Goal: Complete application form: Complete application form

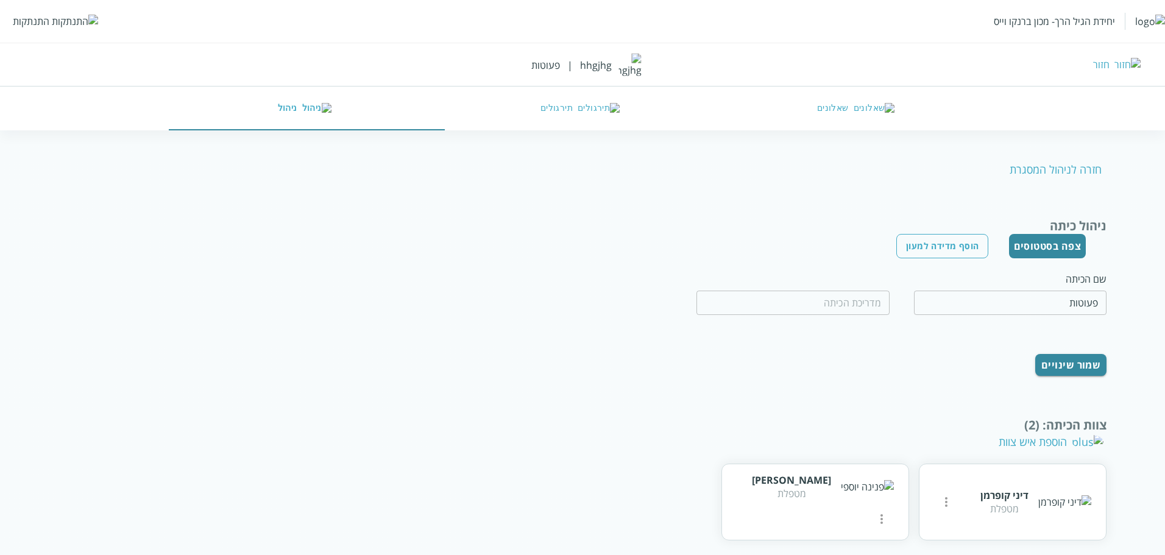
scroll to position [97, 0]
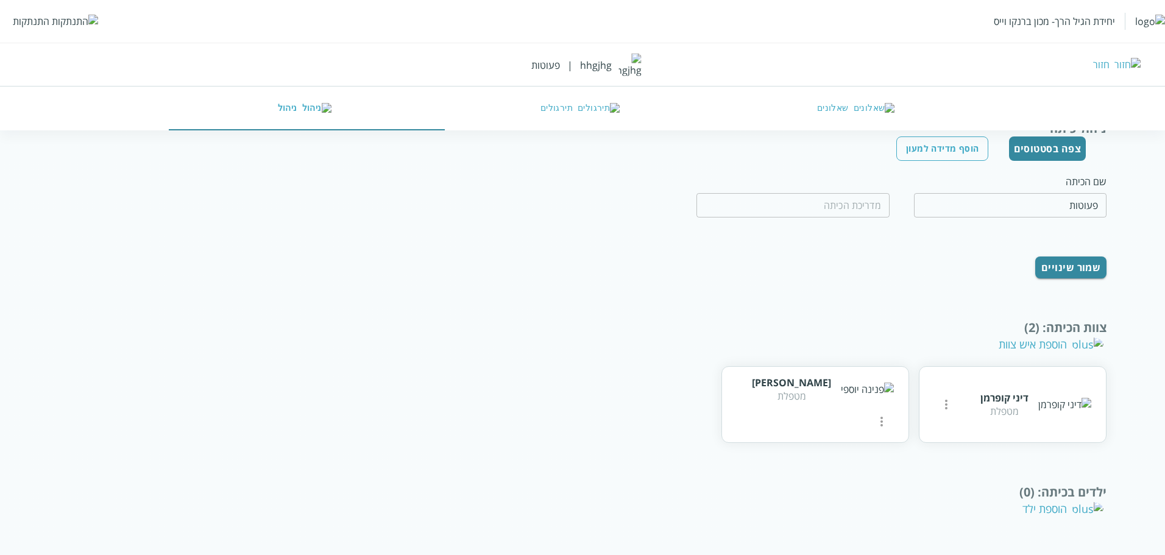
click at [1049, 349] on div "הוספת איש צוות" at bounding box center [1051, 344] width 105 height 15
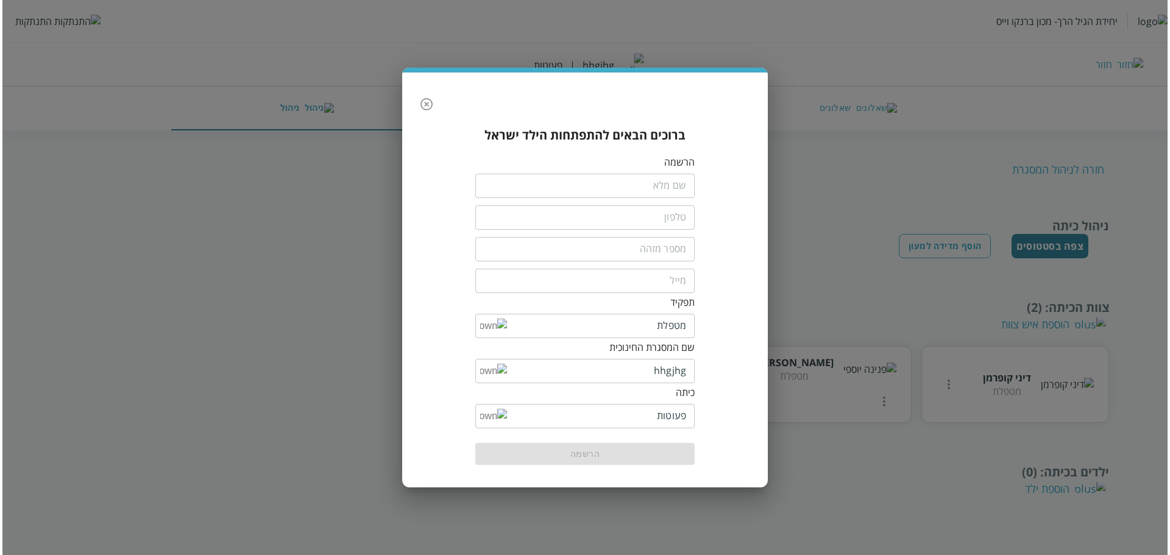
scroll to position [0, 0]
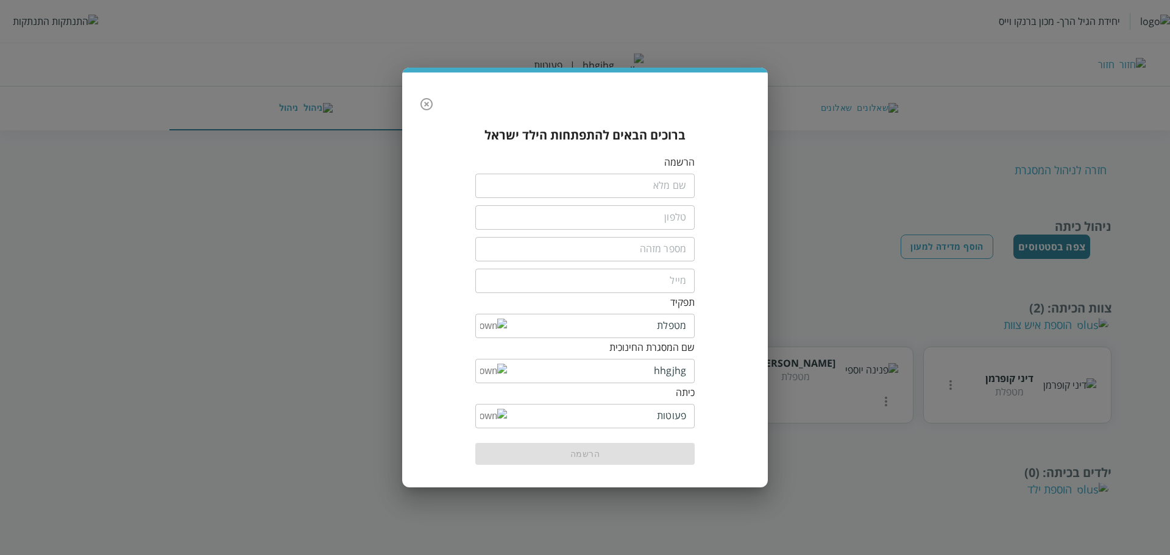
click at [665, 192] on input "fullName" at bounding box center [584, 186] width 219 height 24
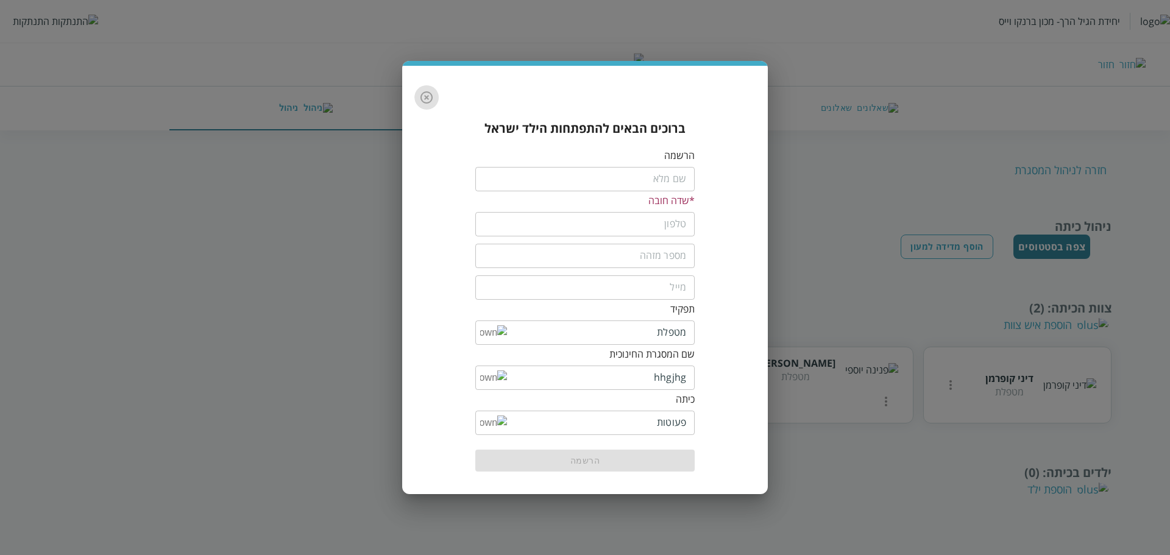
click at [425, 102] on icon "button" at bounding box center [426, 97] width 15 height 15
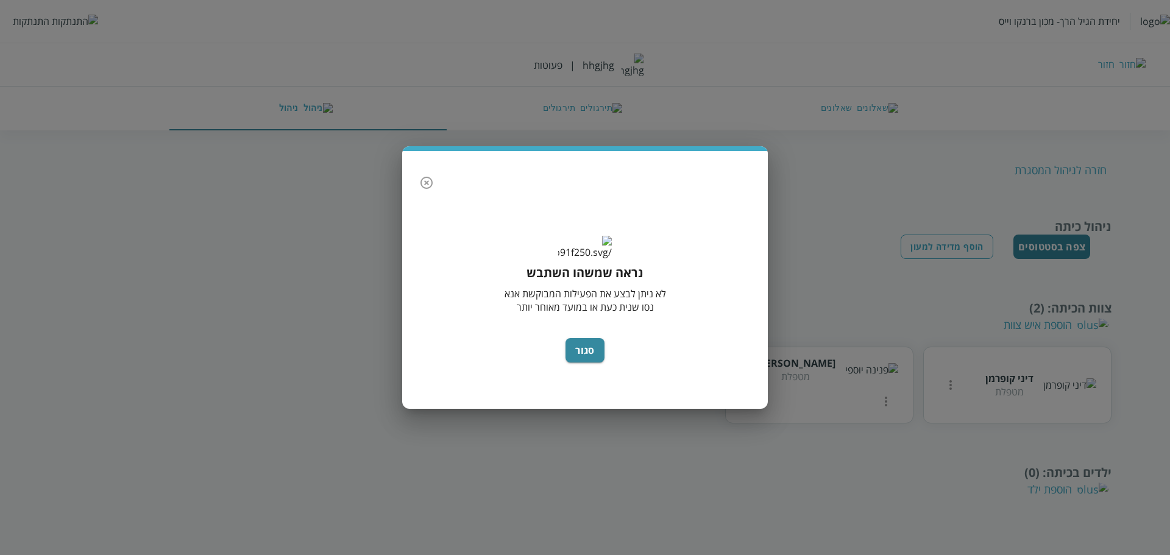
drag, startPoint x: 437, startPoint y: 171, endPoint x: 431, endPoint y: 172, distance: 6.1
click at [437, 172] on button "button" at bounding box center [426, 183] width 24 height 24
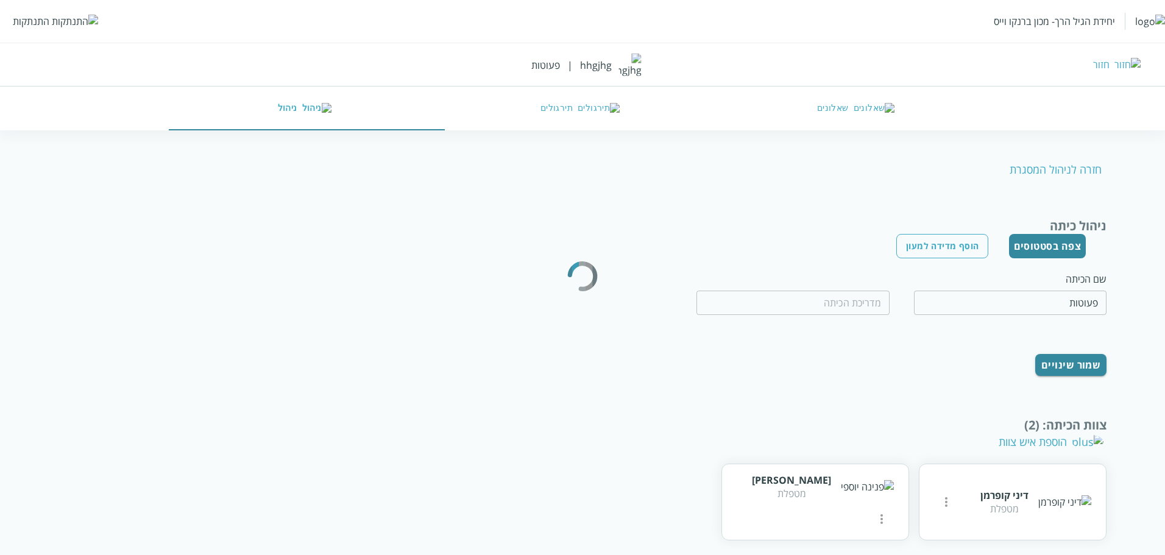
click at [41, 18] on div "התנתקות" at bounding box center [31, 21] width 37 height 13
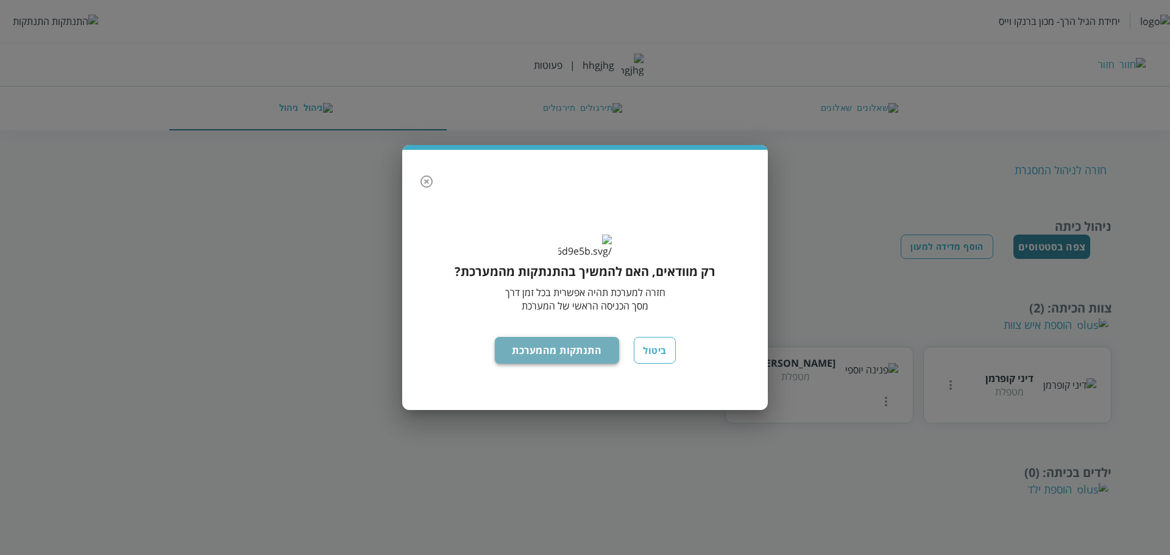
click at [571, 356] on button "התנתקות מהמערכת" at bounding box center [557, 350] width 125 height 27
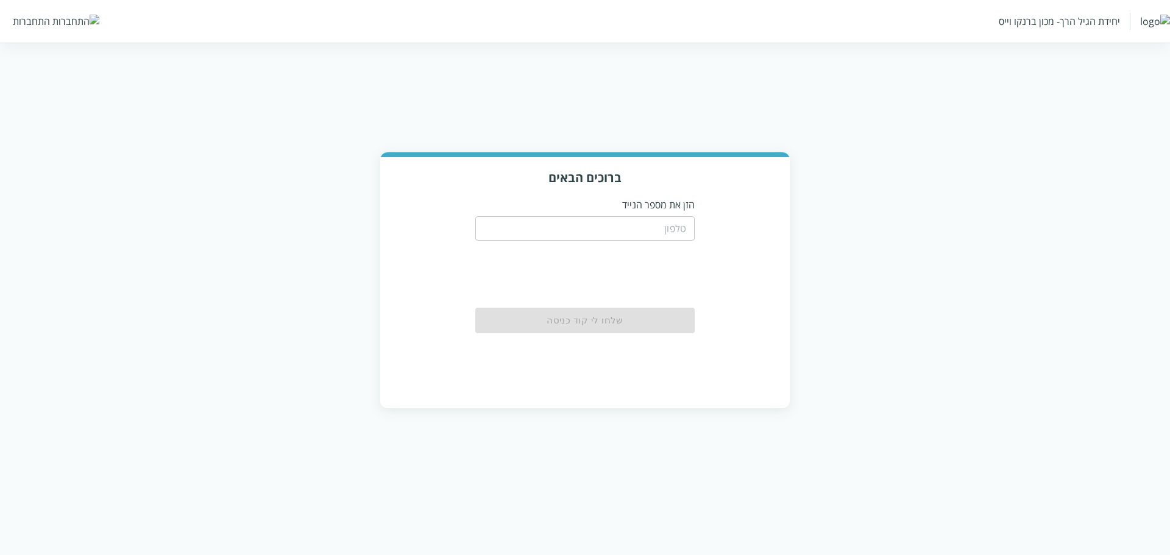
click at [671, 239] on input "tel" at bounding box center [584, 228] width 219 height 24
paste input "0566709890"
type input "0566709890"
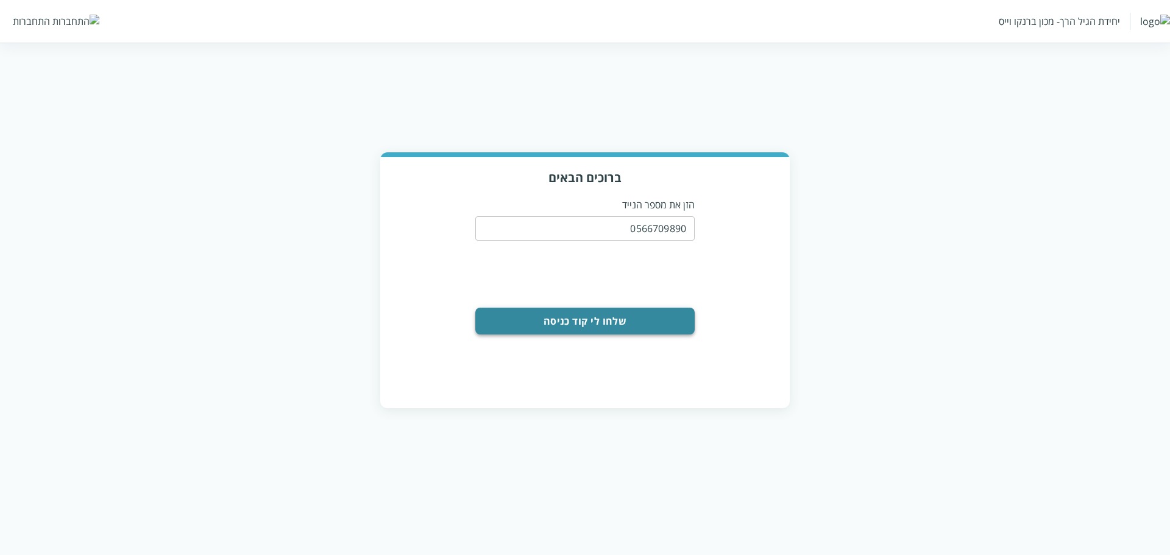
click at [675, 319] on button "שלחו לי קוד כניסה" at bounding box center [584, 321] width 219 height 27
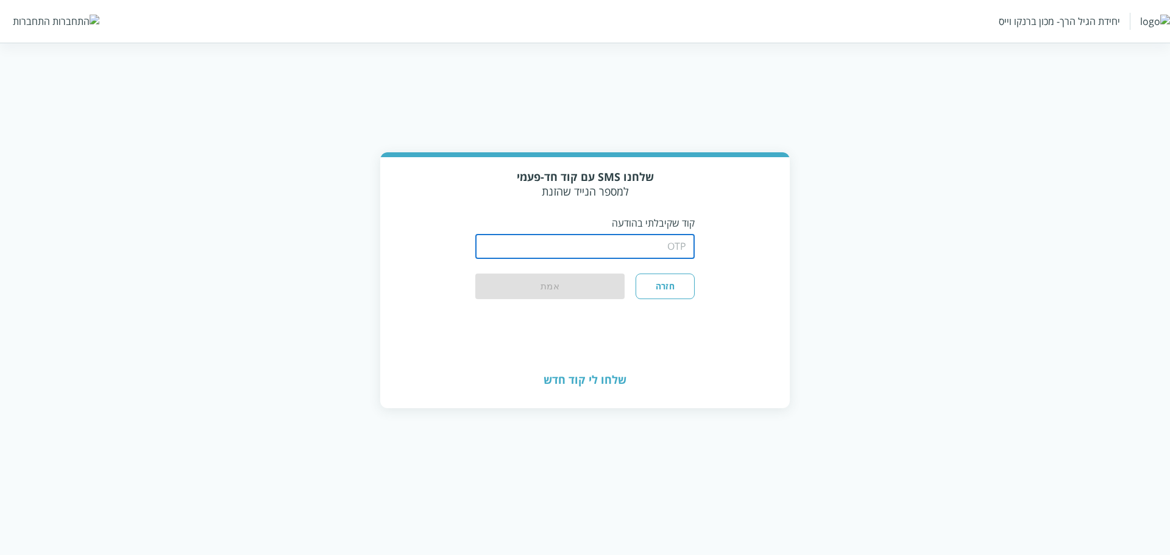
click at [664, 235] on input "string" at bounding box center [584, 247] width 219 height 24
type input "1234"
click at [580, 330] on div "שלחנו SMS עם קוד חד-פעמי למספר הנייד שהזנת קוד שקיבלתי בהודעה ​ חזרה אמת" at bounding box center [584, 255] width 409 height 196
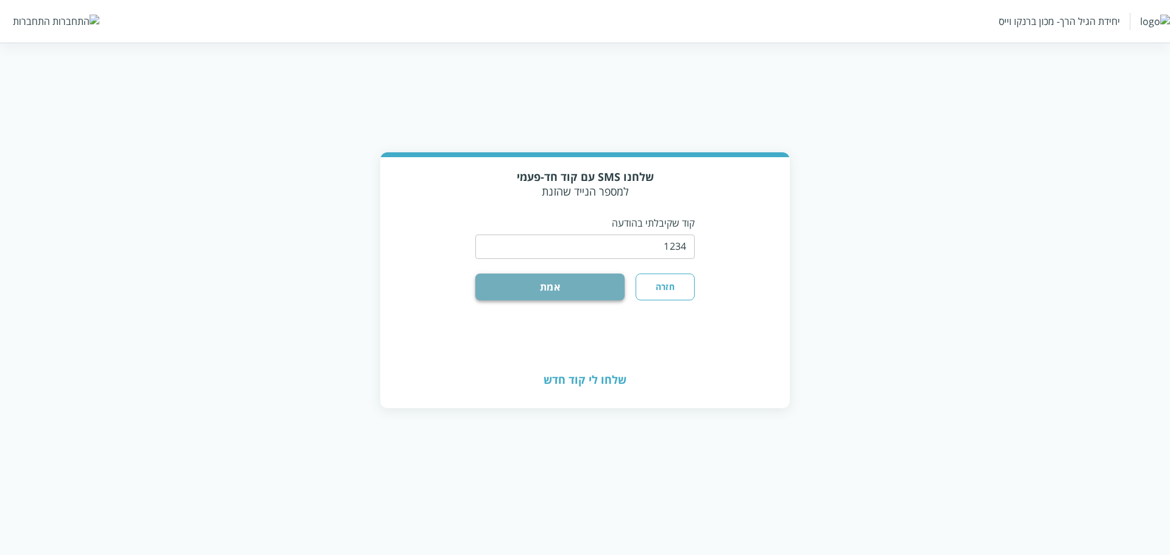
click at [498, 285] on button "אמת" at bounding box center [549, 287] width 149 height 27
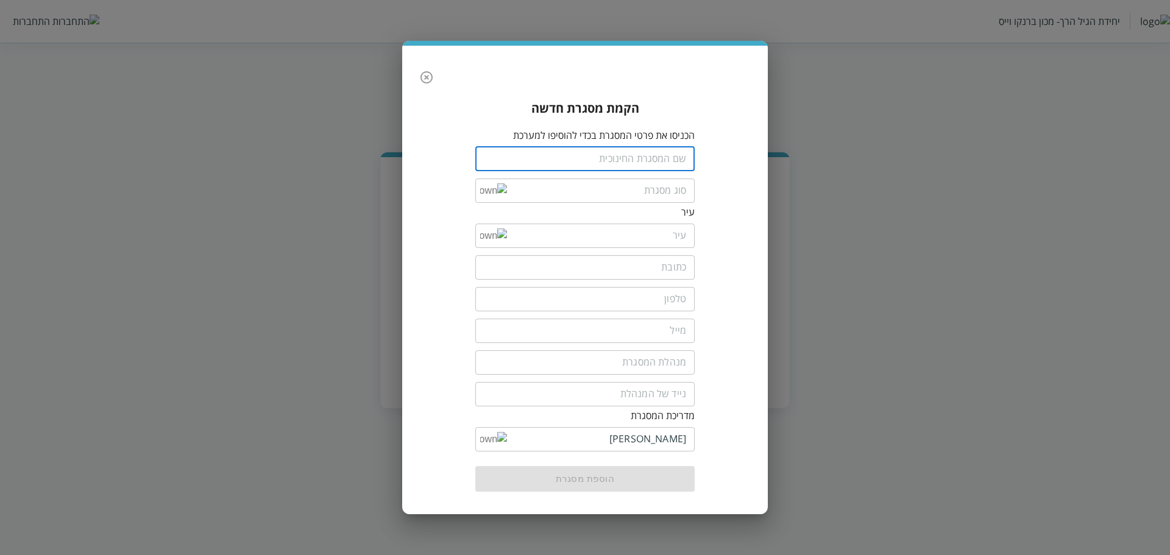
click at [642, 163] on input "text" at bounding box center [584, 159] width 219 height 24
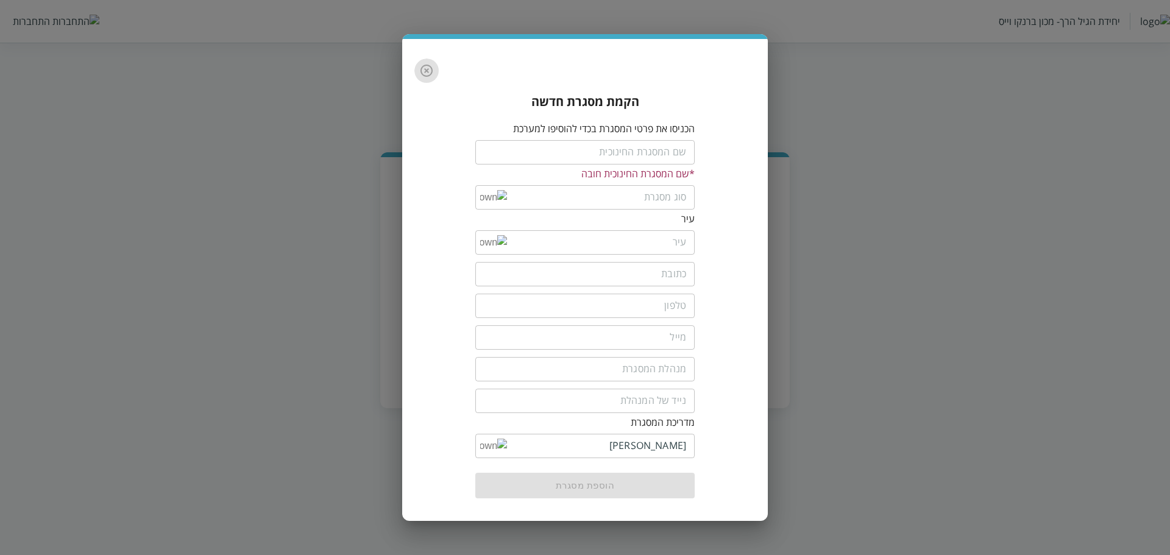
click at [425, 80] on button "button" at bounding box center [426, 70] width 24 height 24
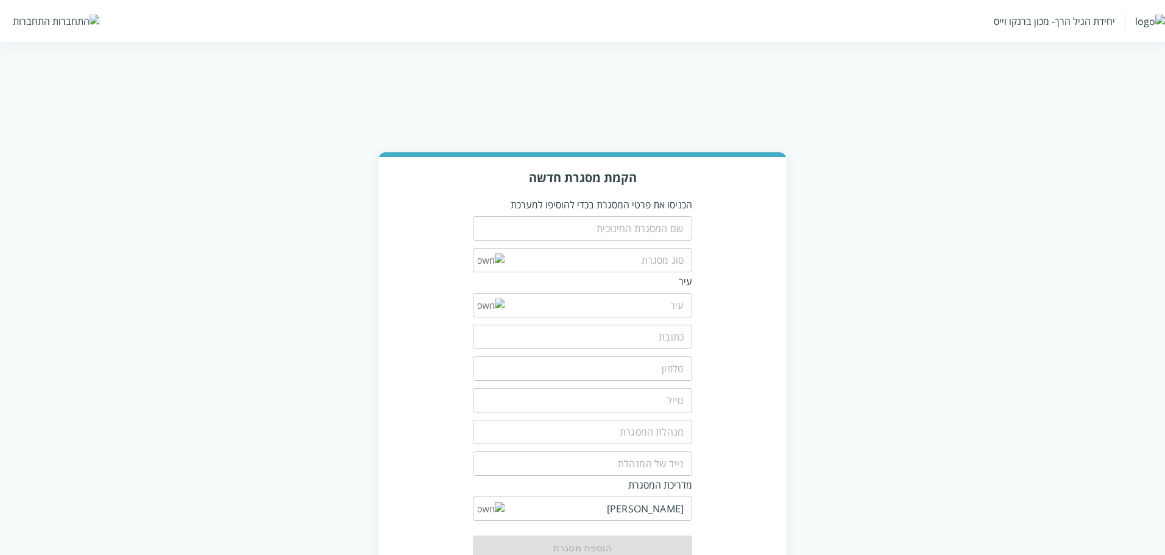
click at [58, 19] on img at bounding box center [75, 21] width 47 height 13
click at [55, 19] on img at bounding box center [75, 21] width 47 height 13
click at [25, 25] on div "התחברות" at bounding box center [31, 21] width 37 height 13
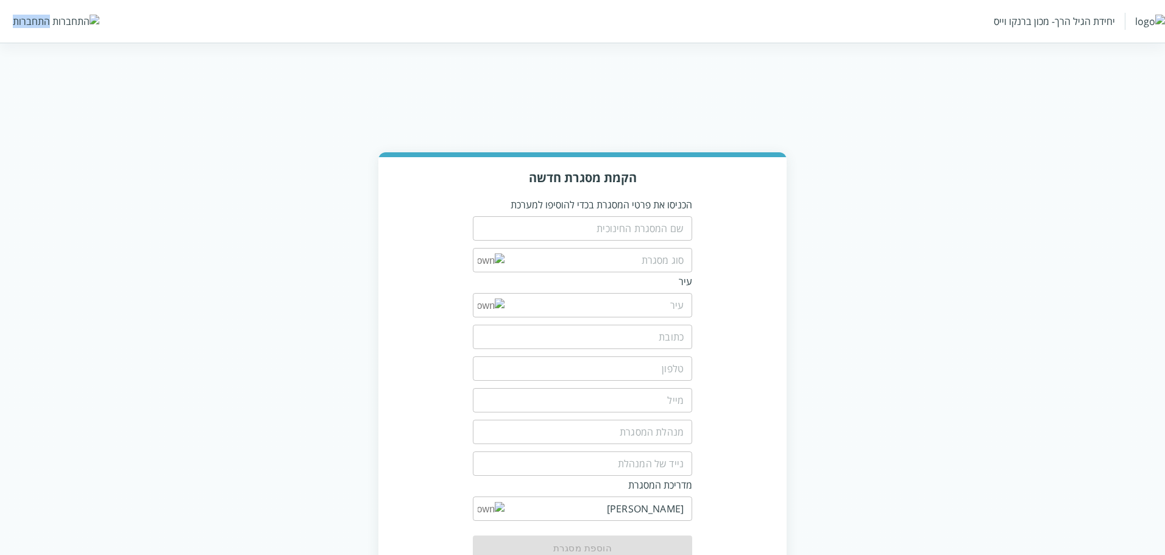
click at [25, 25] on div "התחברות" at bounding box center [31, 21] width 37 height 13
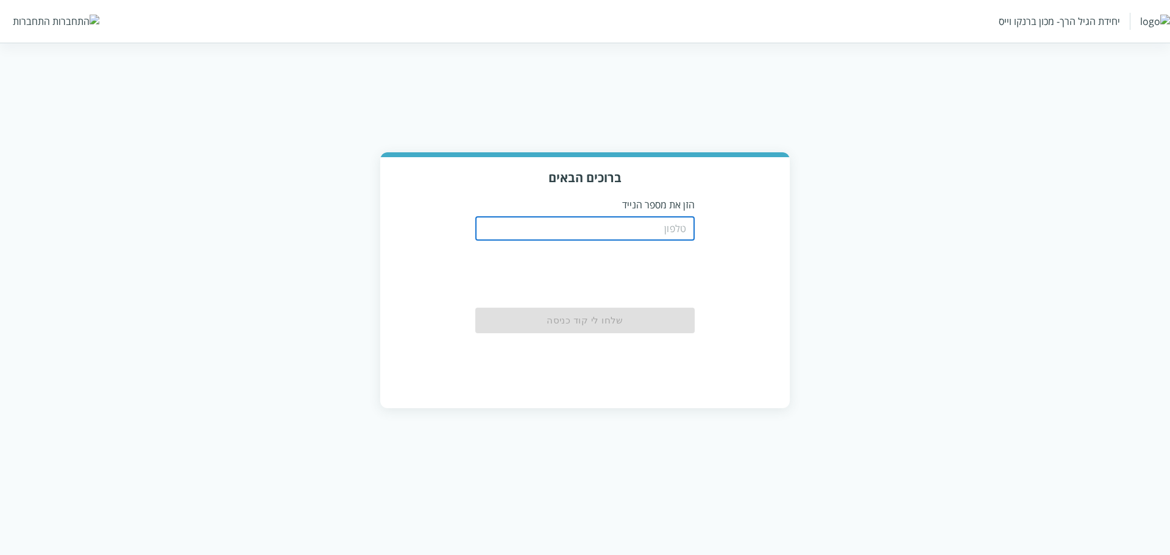
click at [598, 225] on input "tel" at bounding box center [584, 228] width 219 height 24
paste input "0504155555"
type input "0504155555"
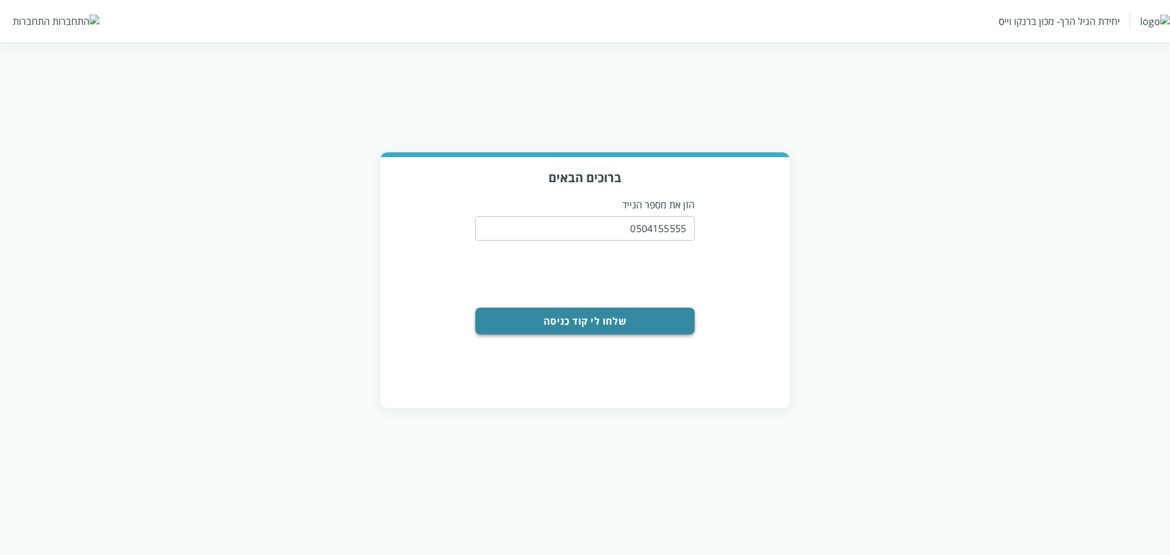
click at [631, 319] on button "שלחו לי קוד כניסה" at bounding box center [584, 321] width 219 height 27
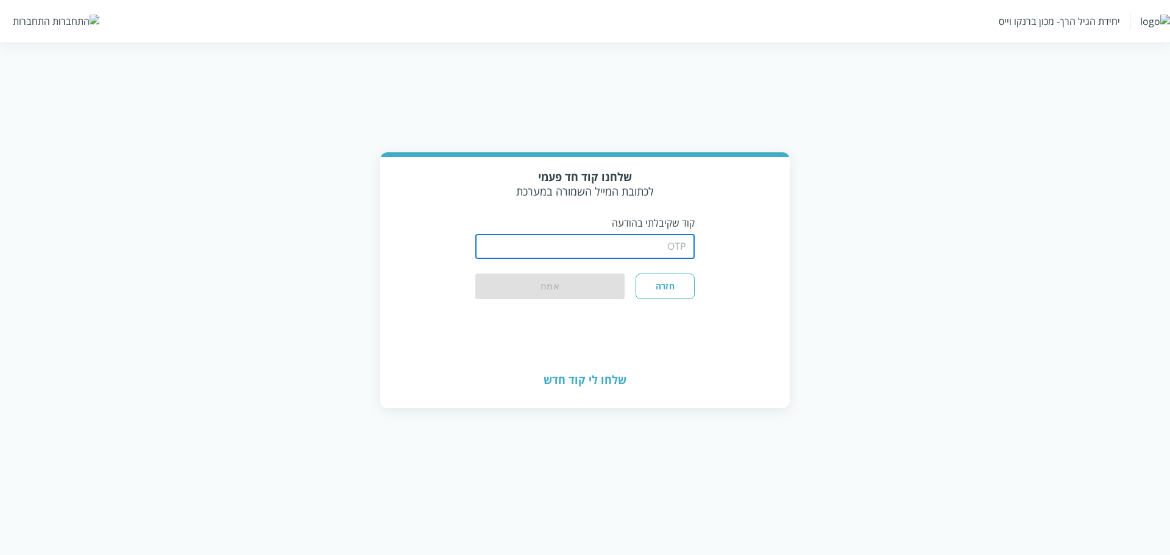
click at [641, 248] on input "string" at bounding box center [584, 247] width 219 height 24
type input "1234"
click at [530, 279] on button "אמת" at bounding box center [549, 287] width 149 height 27
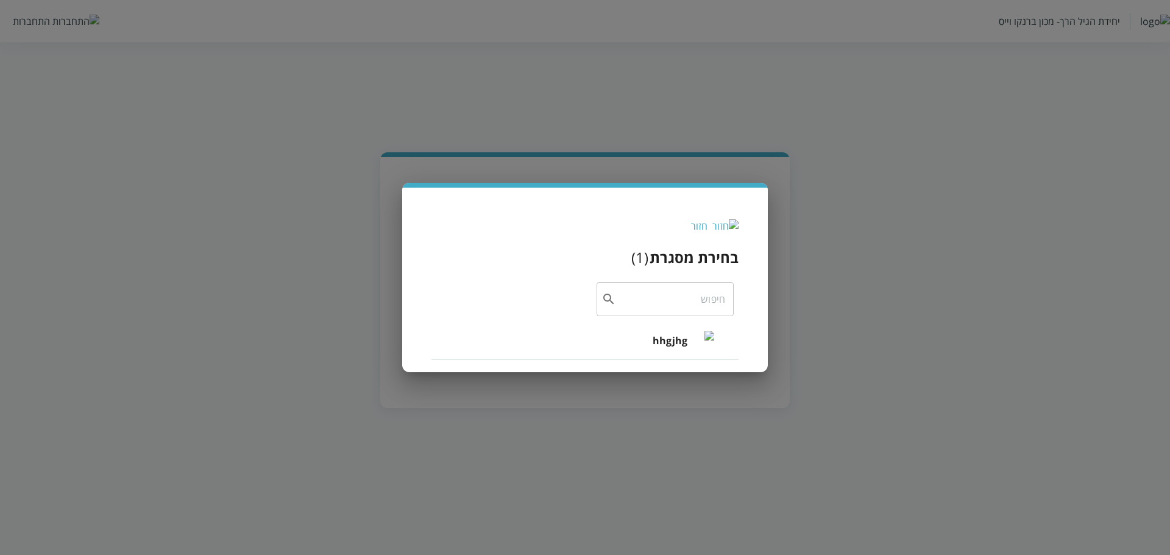
click at [647, 341] on li "hhgjhg" at bounding box center [584, 340] width 307 height 39
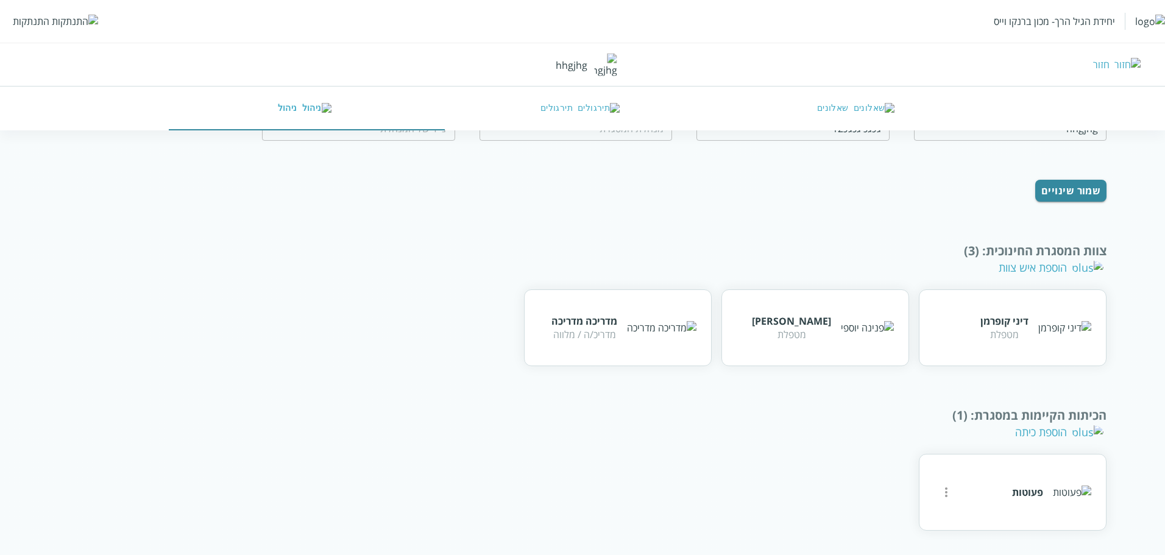
scroll to position [34, 0]
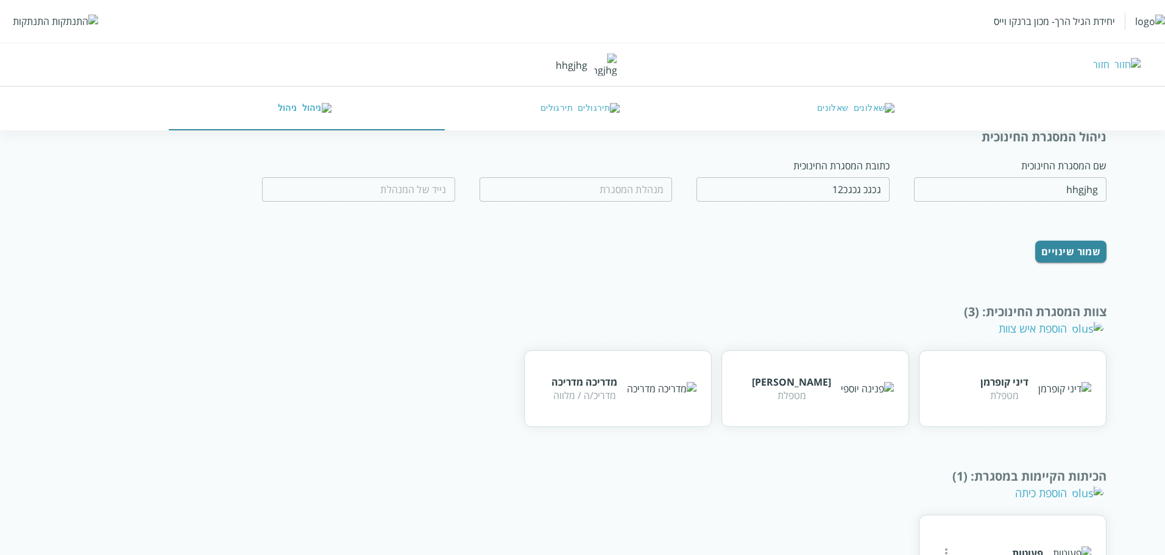
click at [1036, 331] on div "הוספת איש צוות" at bounding box center [1051, 328] width 105 height 15
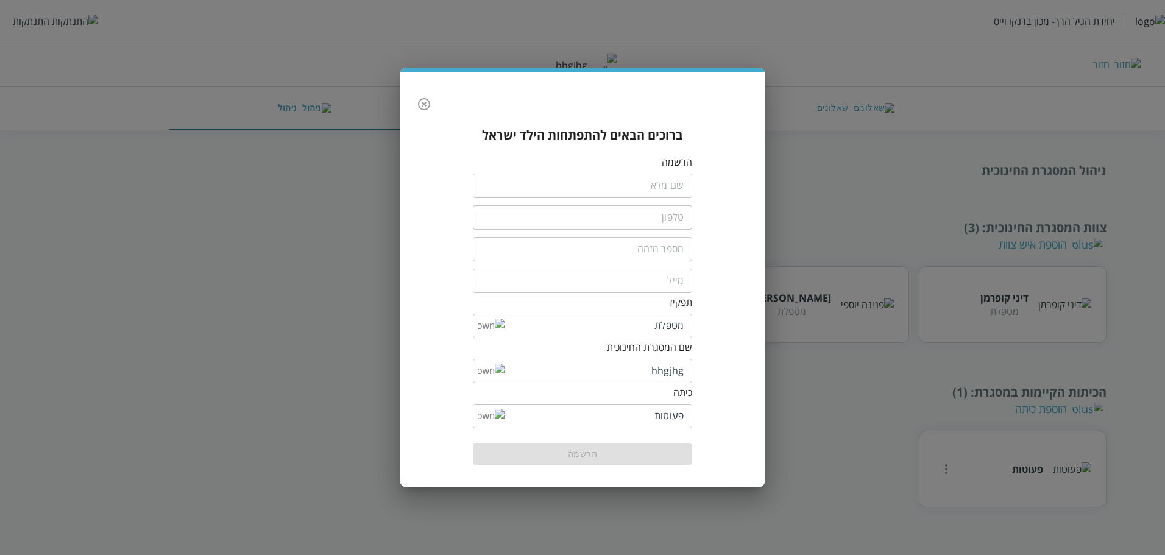
scroll to position [0, 0]
click at [649, 193] on input "fullName" at bounding box center [584, 186] width 219 height 24
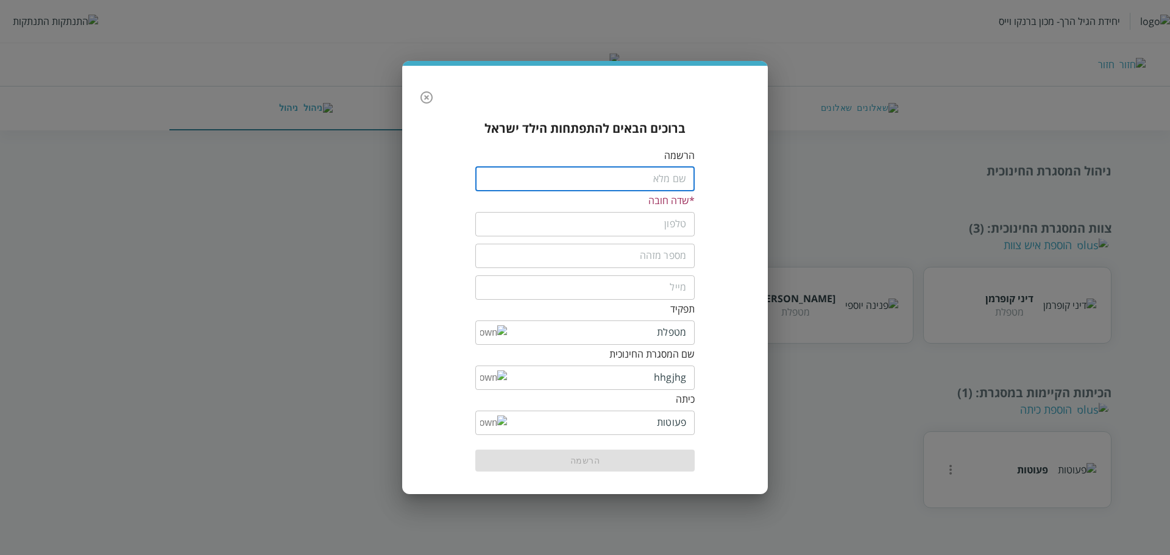
click at [424, 97] on icon "button" at bounding box center [426, 97] width 15 height 15
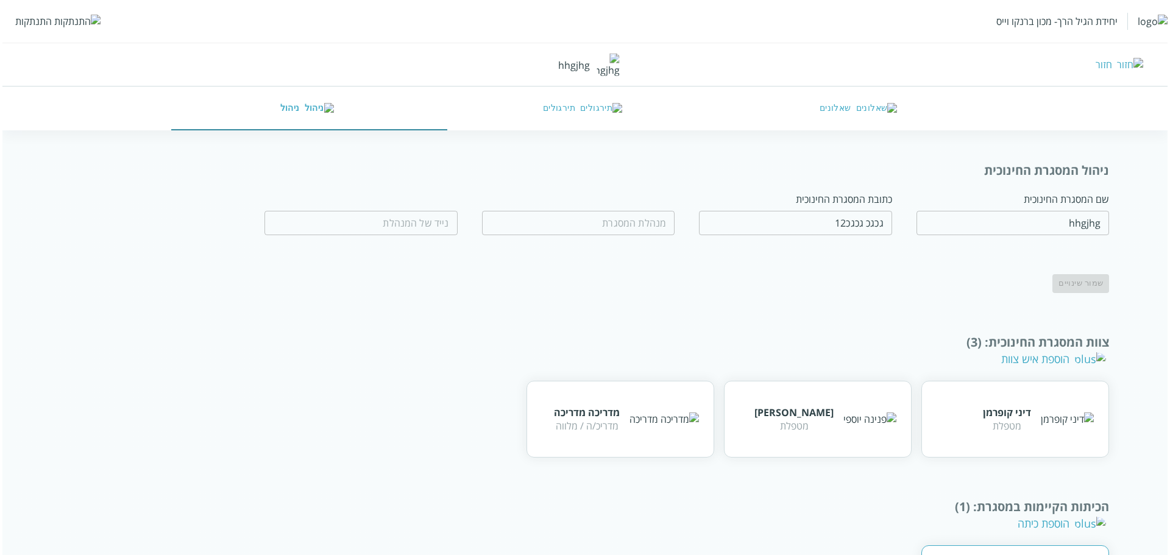
scroll to position [91, 0]
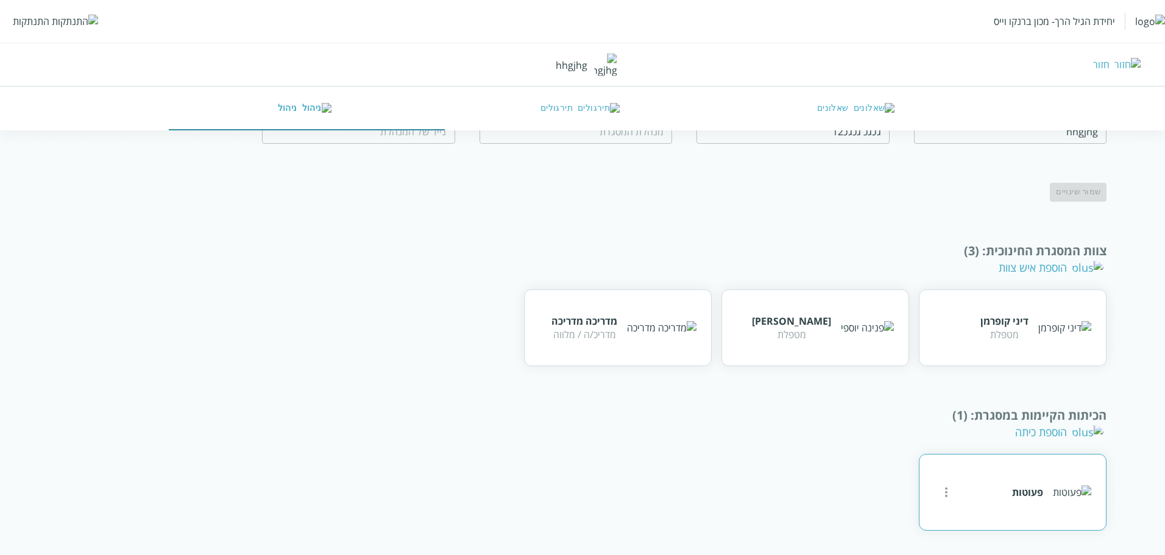
click at [948, 500] on button "more" at bounding box center [946, 492] width 24 height 24
click at [965, 490] on li "עריכה" at bounding box center [988, 486] width 85 height 39
type input "פעוטות"
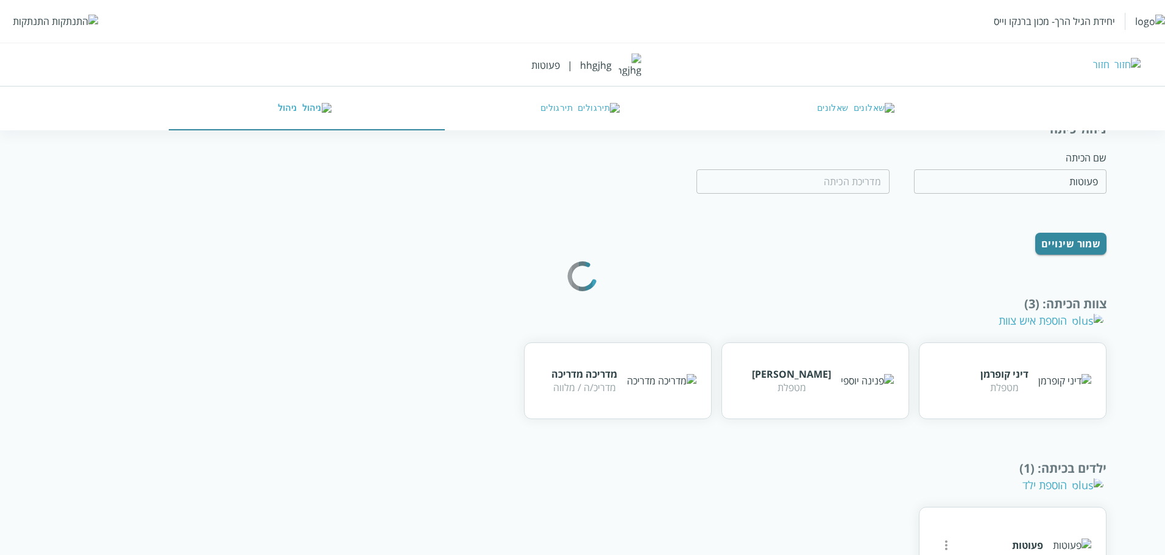
scroll to position [73, 0]
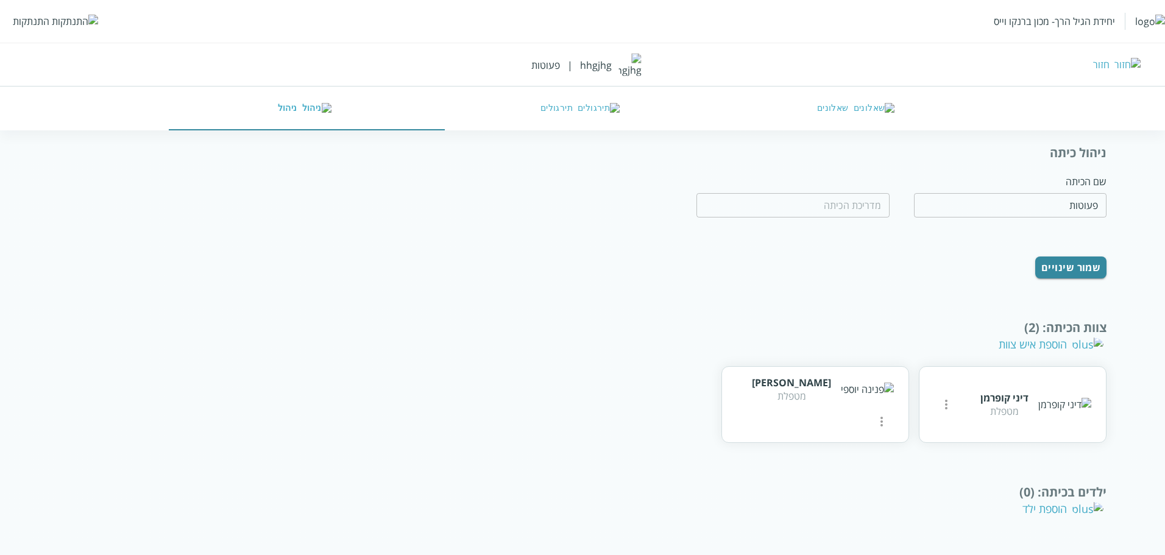
click at [1081, 511] on div "הוספת ילד" at bounding box center [1062, 508] width 81 height 15
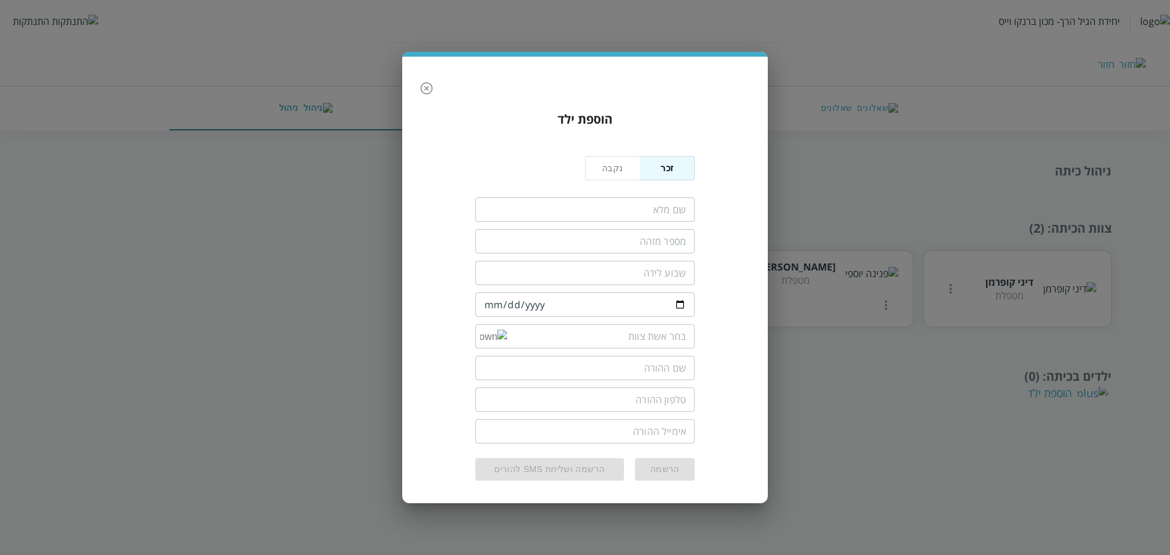
click at [650, 208] on input "fullName" at bounding box center [584, 209] width 219 height 24
type input "יוכבד שקד"
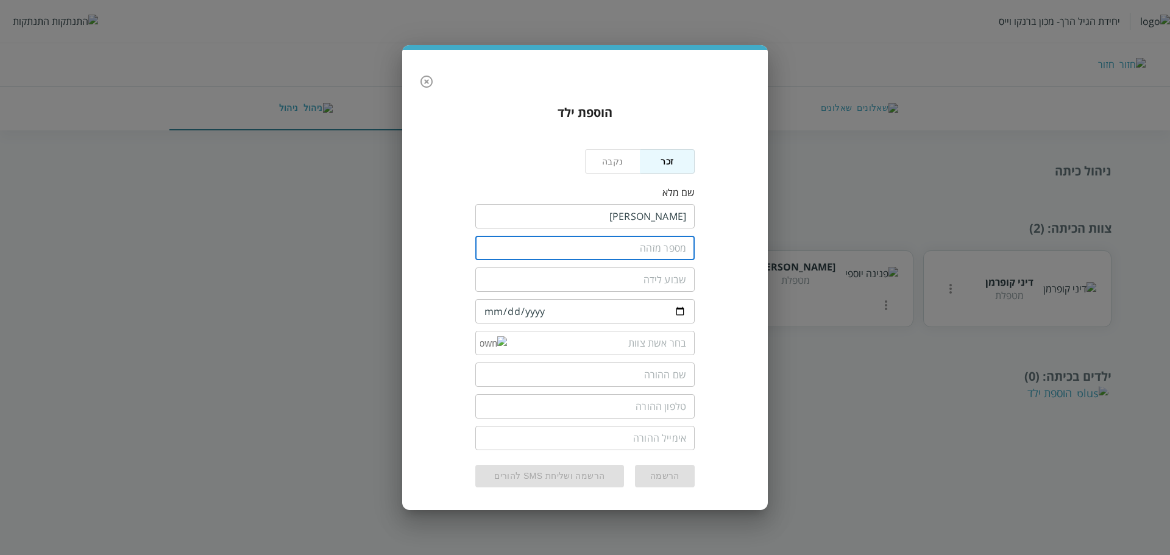
click at [653, 243] on input "text" at bounding box center [584, 248] width 219 height 24
type input "678"
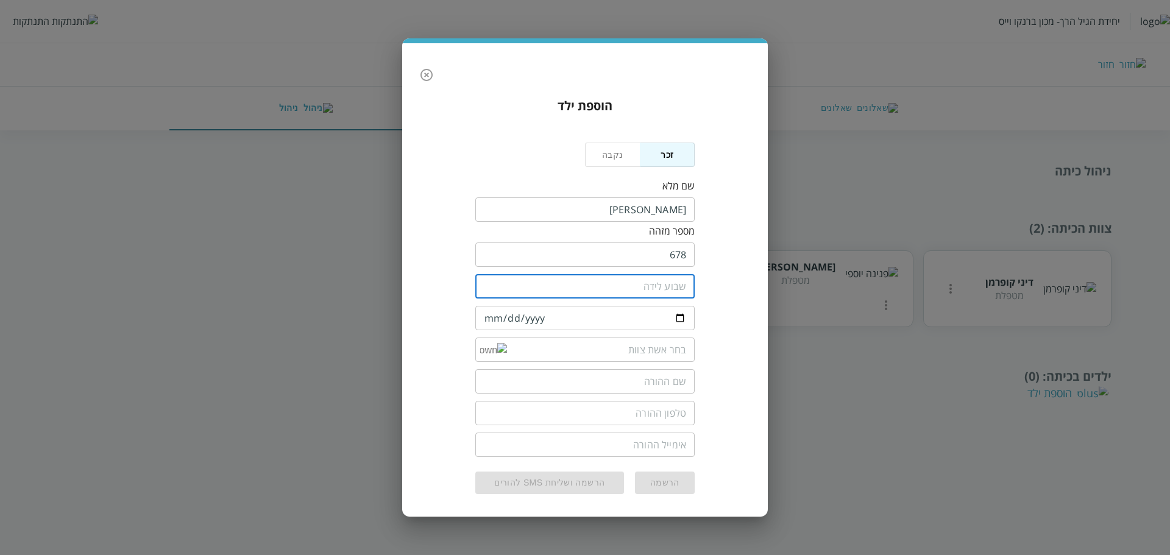
click at [650, 277] on input "number" at bounding box center [584, 286] width 219 height 24
type input "40"
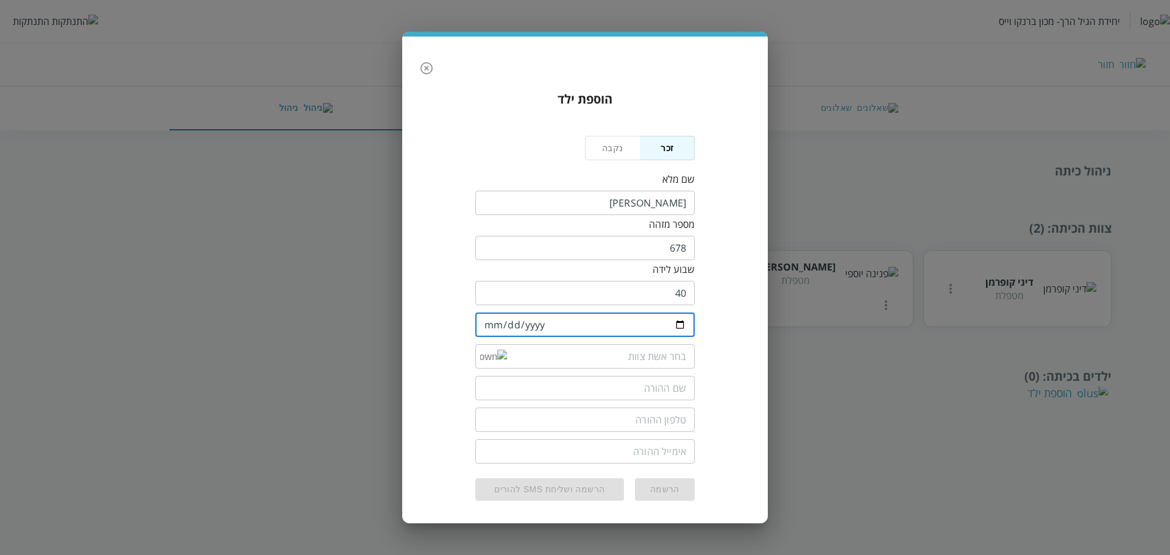
click at [489, 322] on input "date" at bounding box center [584, 325] width 219 height 24
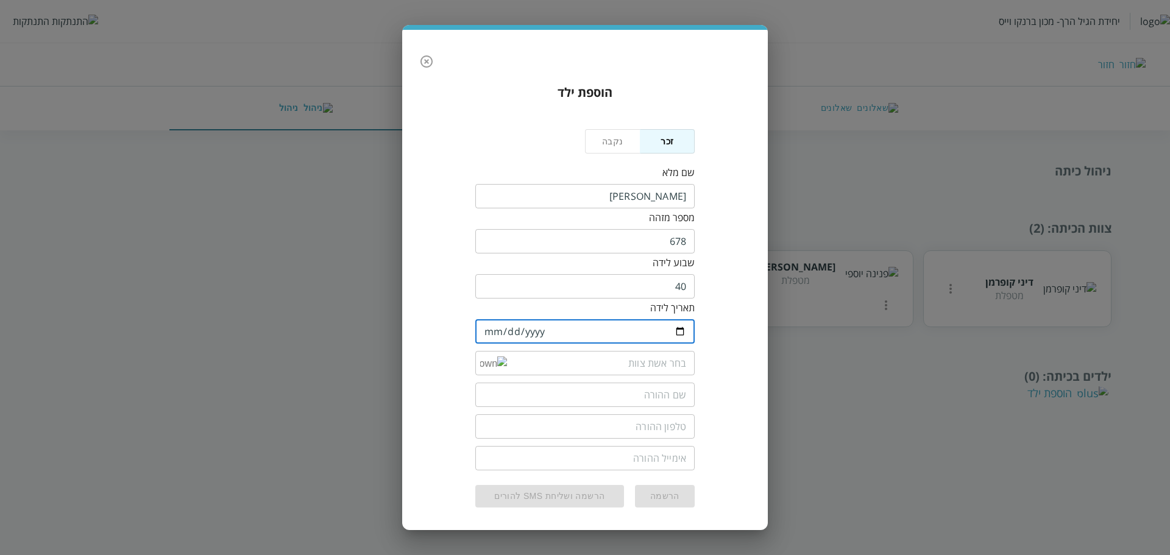
type input "2025-03-16"
click at [734, 341] on div "הוספת ילד נקבה זכר שם מלא ​ מספר מזהה 678 ​ שבוע לידה 40 ​ תאריך לידה 2025-03-1…" at bounding box center [584, 296] width 341 height 444
click at [657, 359] on input "list" at bounding box center [596, 363] width 179 height 24
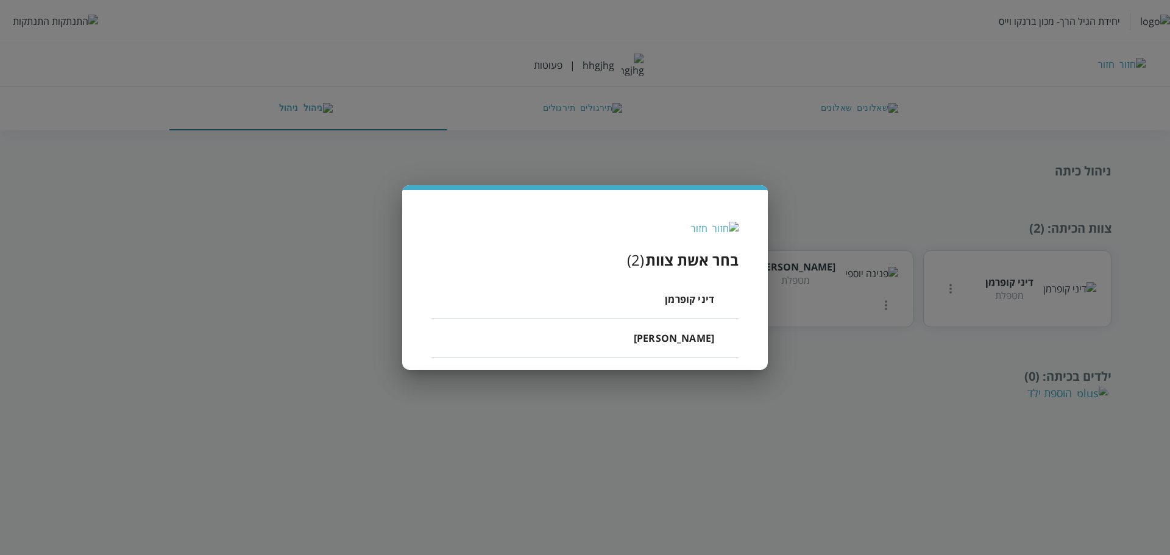
click at [681, 313] on li "דיני קופרמן" at bounding box center [584, 299] width 307 height 39
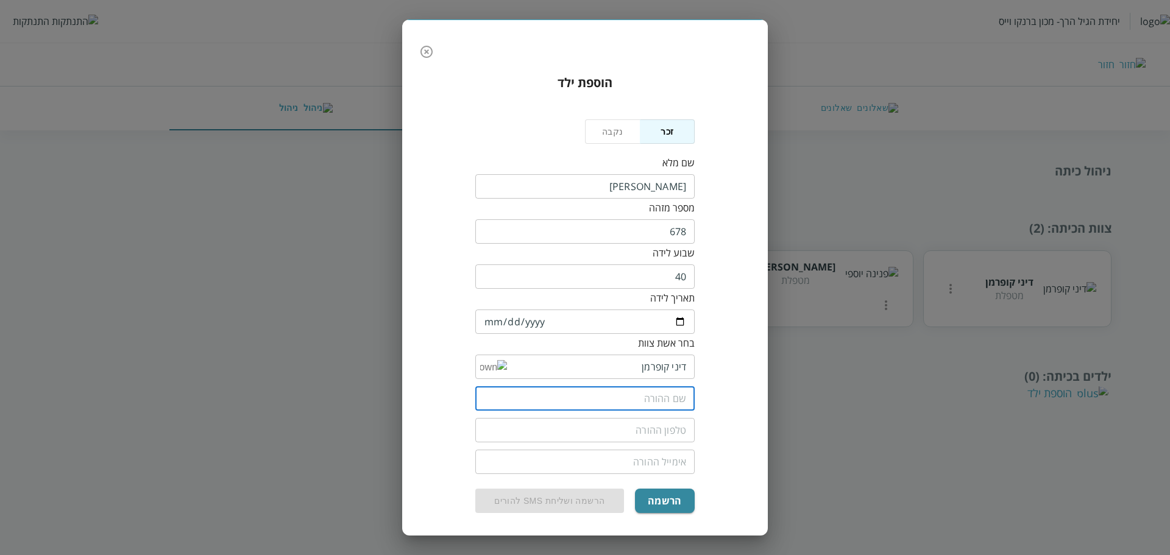
click at [653, 403] on input "text" at bounding box center [584, 398] width 219 height 24
paste input "מדריכה"
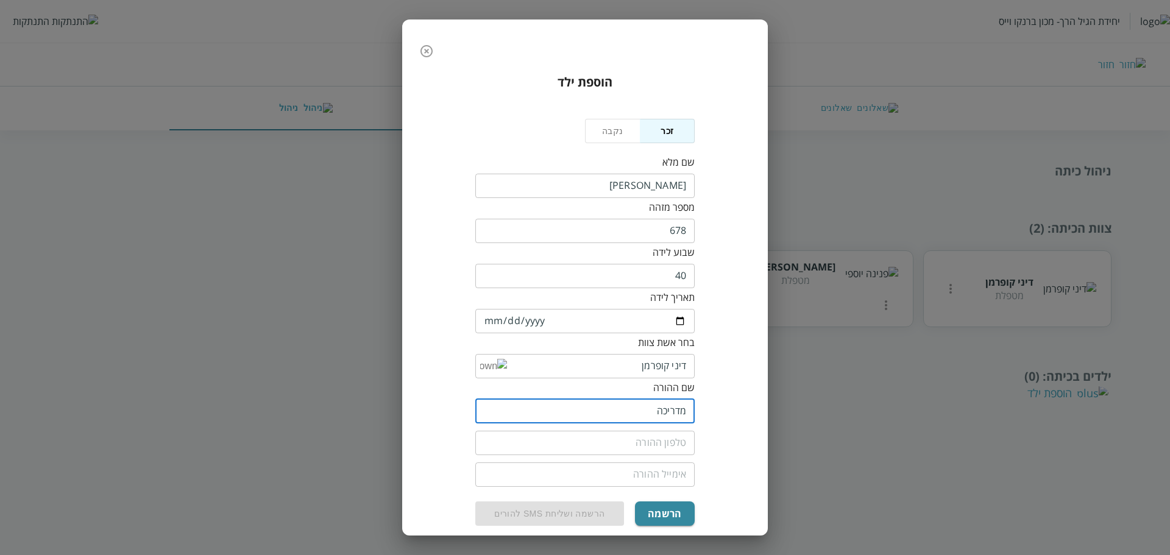
paste input "מדריכה"
type input "מדריכה מדריכה"
click at [623, 441] on input "tel" at bounding box center [584, 443] width 219 height 24
paste input "0504155555"
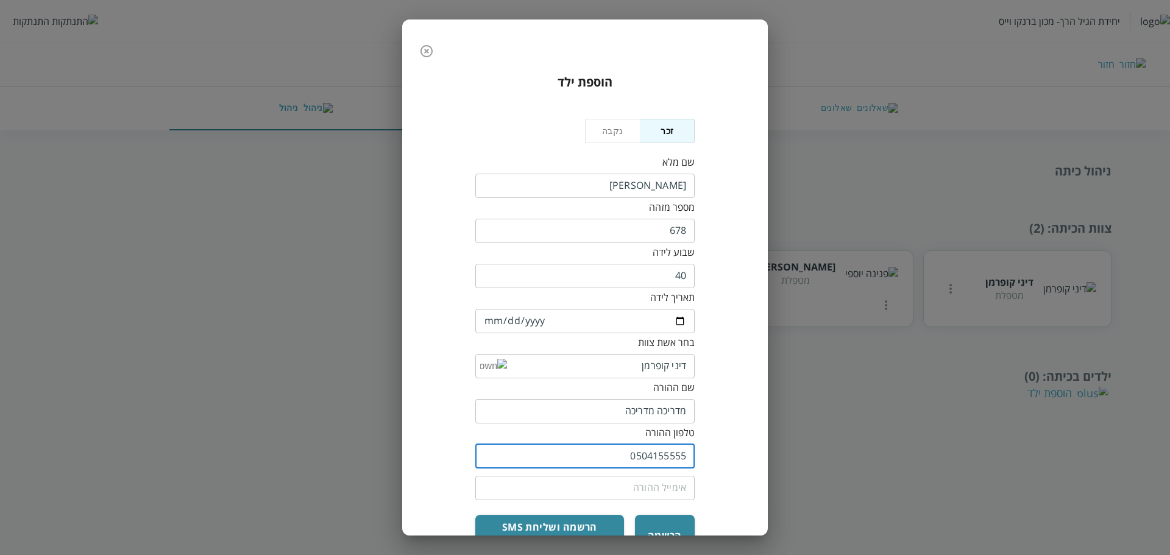
type input "0504155555"
click at [824, 427] on div "הוספת ילד נקבה זכר שם מלא ​ מספר מזהה 678 ​ שבוע לידה 40 ​ תאריך לידה 2025-03-1…" at bounding box center [585, 277] width 1170 height 555
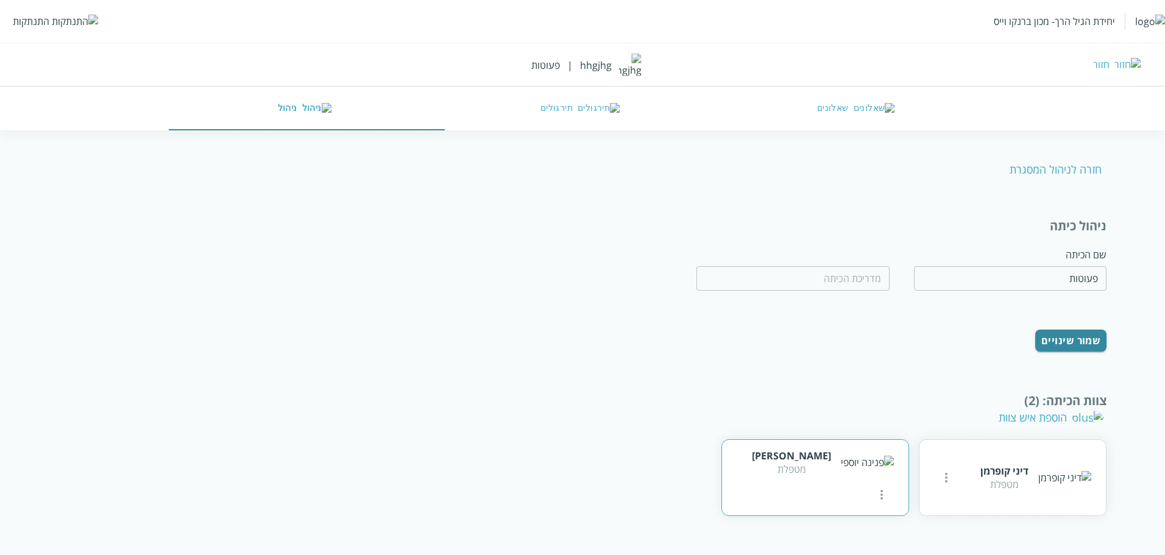
scroll to position [73, 0]
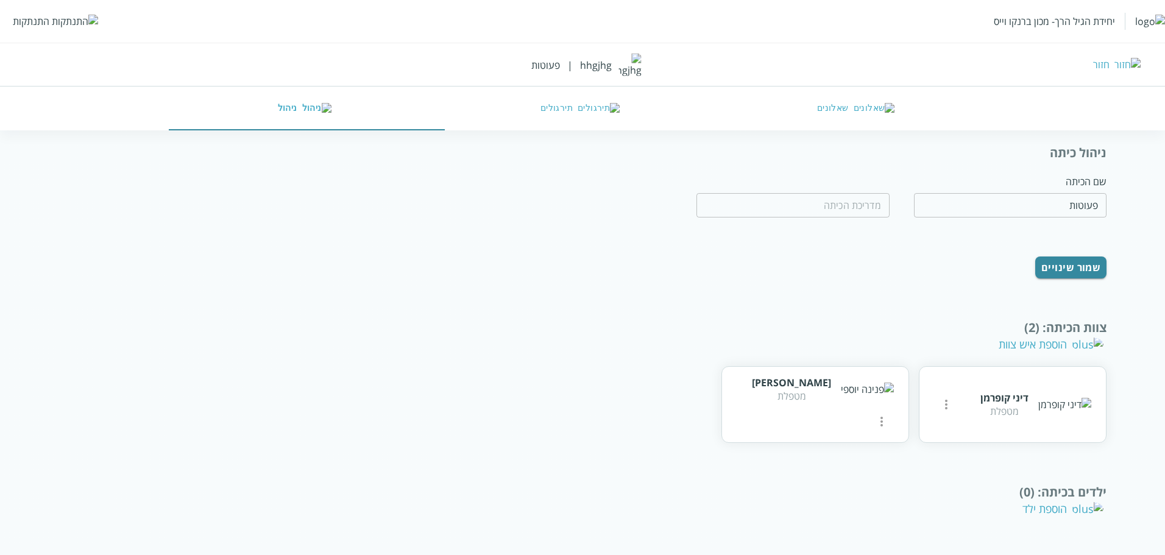
click at [1063, 514] on div "הוספת ילד" at bounding box center [1062, 508] width 81 height 15
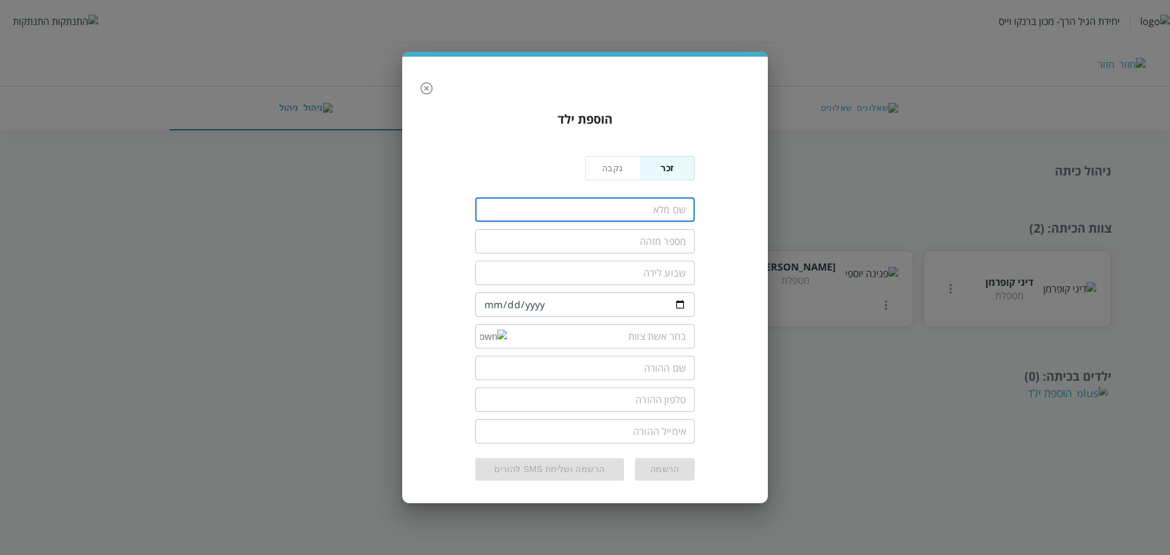
click at [635, 204] on input "fullName" at bounding box center [584, 209] width 219 height 24
type input "יוכבד שקד"
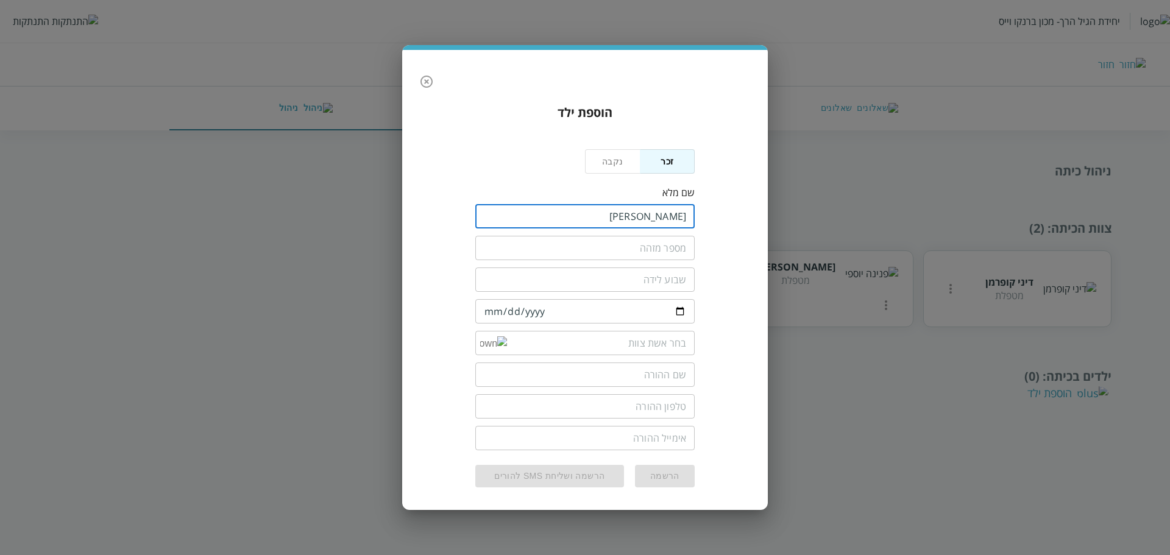
click at [654, 236] on input "text" at bounding box center [584, 248] width 219 height 24
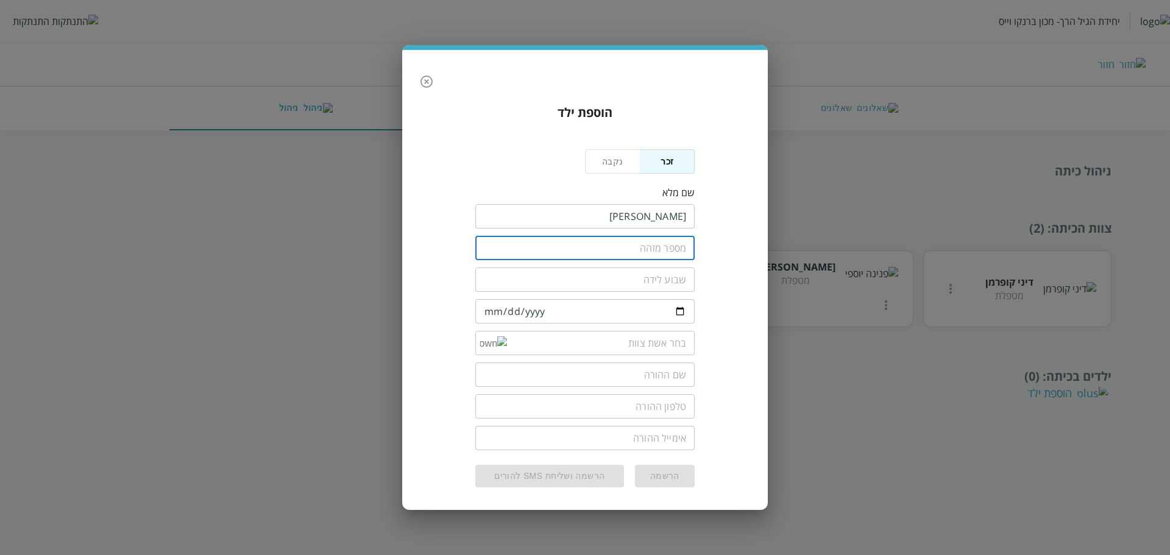
type input "678"
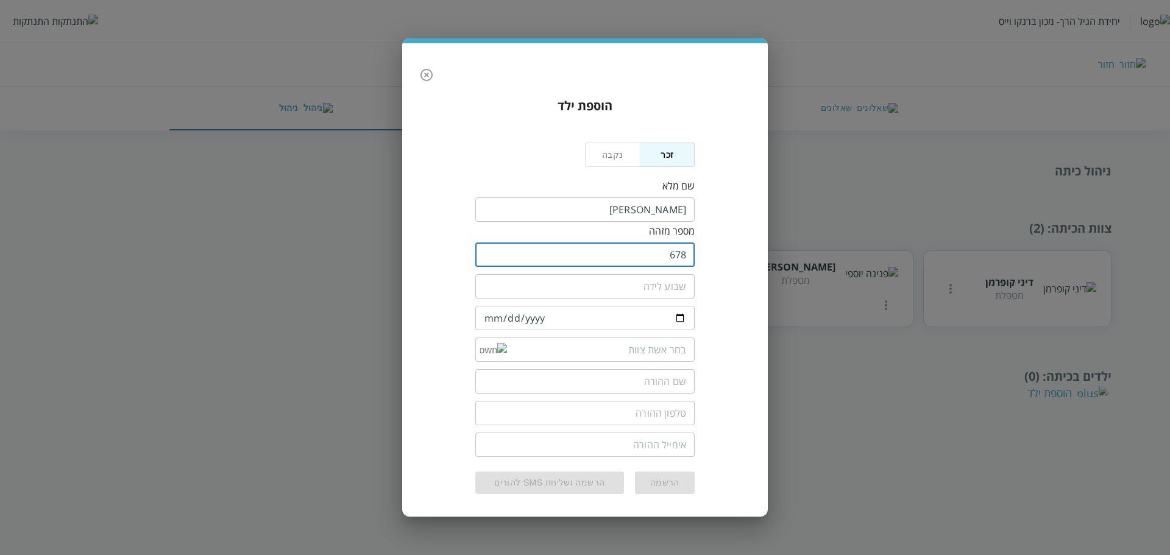
drag, startPoint x: 668, startPoint y: 285, endPoint x: 657, endPoint y: 286, distance: 11.0
click at [668, 285] on input "number" at bounding box center [584, 286] width 219 height 24
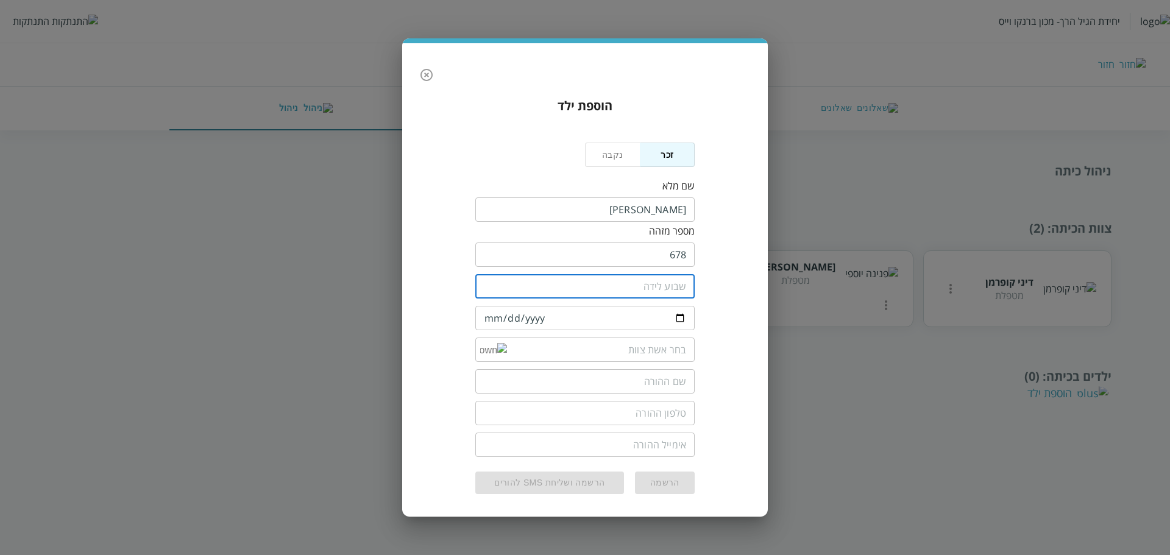
type input "40"
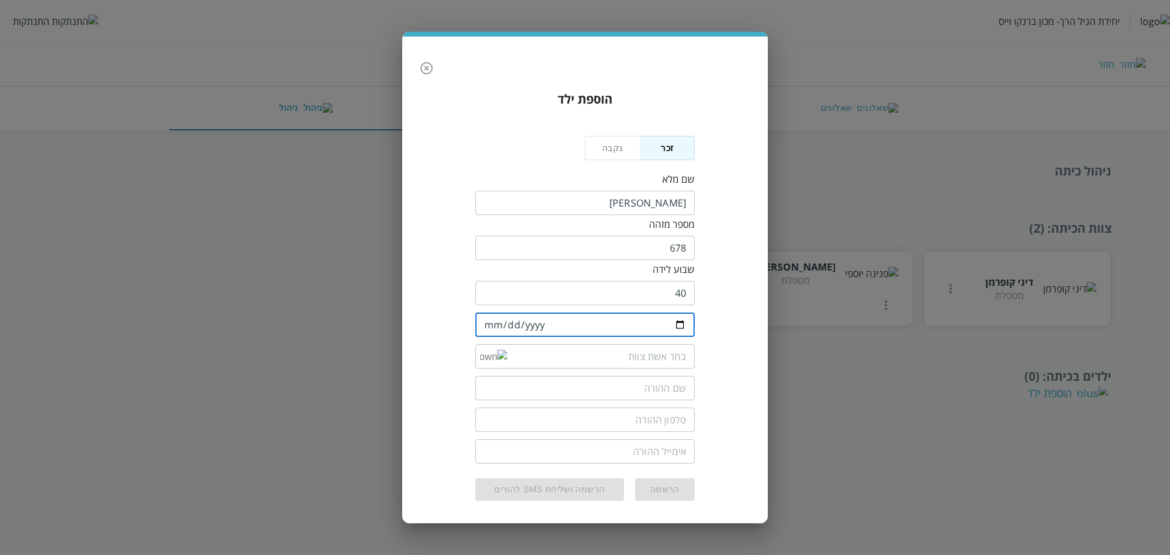
drag, startPoint x: 491, startPoint y: 319, endPoint x: 522, endPoint y: 328, distance: 31.8
click at [492, 322] on input "date" at bounding box center [584, 325] width 219 height 24
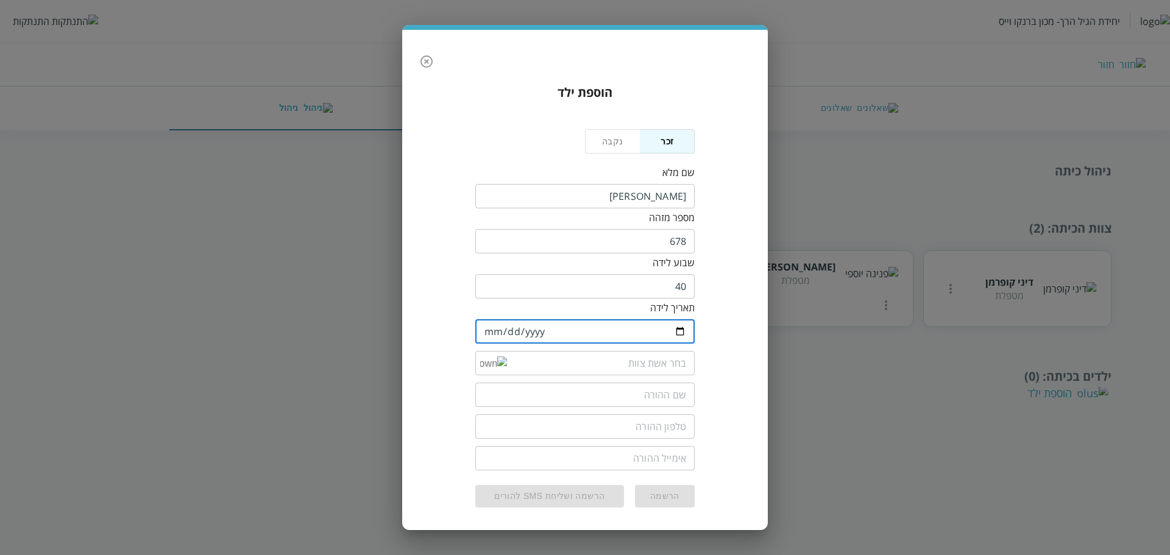
type input "2025-04-16"
click at [750, 306] on div "הוספת ילד נקבה זכר שם מלא ​ מספר מזהה 678 ​ שבוע לידה 40 ​ תאריך לידה 2025-04-1…" at bounding box center [584, 296] width 341 height 444
click at [659, 369] on input "list" at bounding box center [596, 363] width 179 height 24
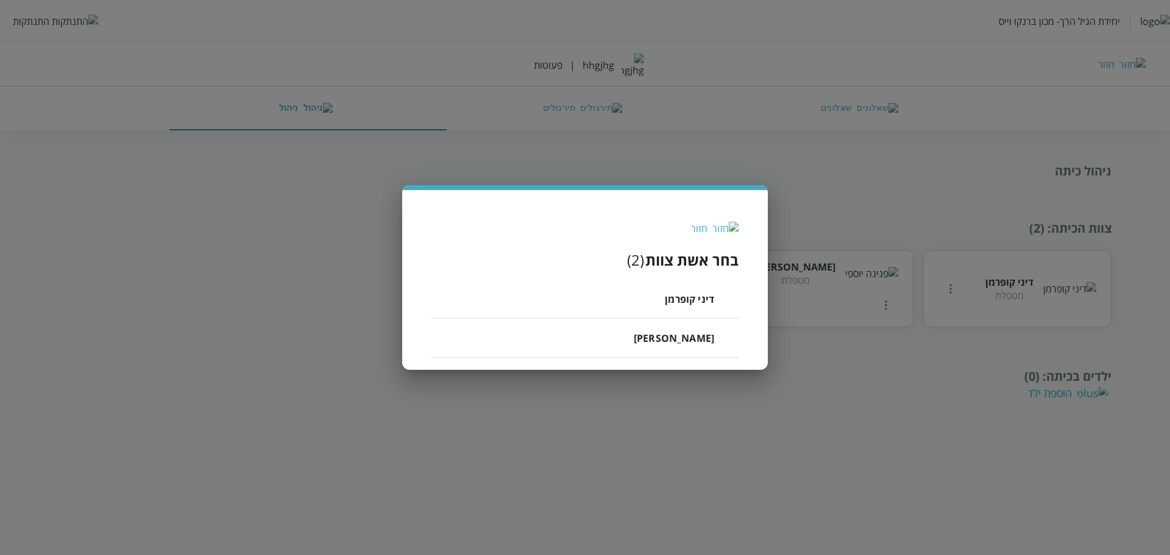
click at [685, 298] on span "דיני קופרמן" at bounding box center [689, 299] width 49 height 15
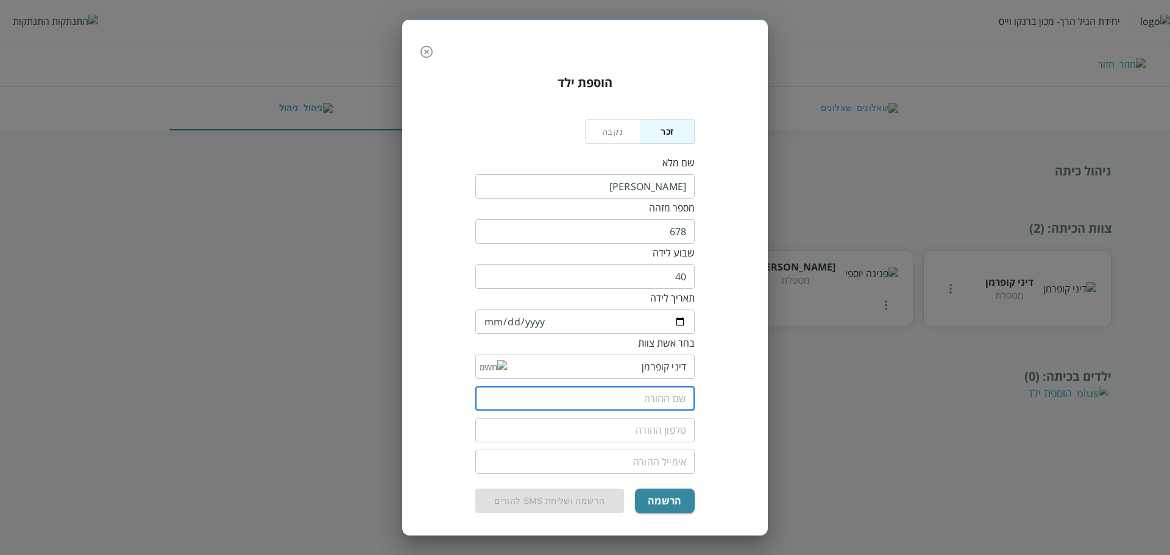
click at [647, 394] on input "text" at bounding box center [584, 398] width 219 height 24
type input "n"
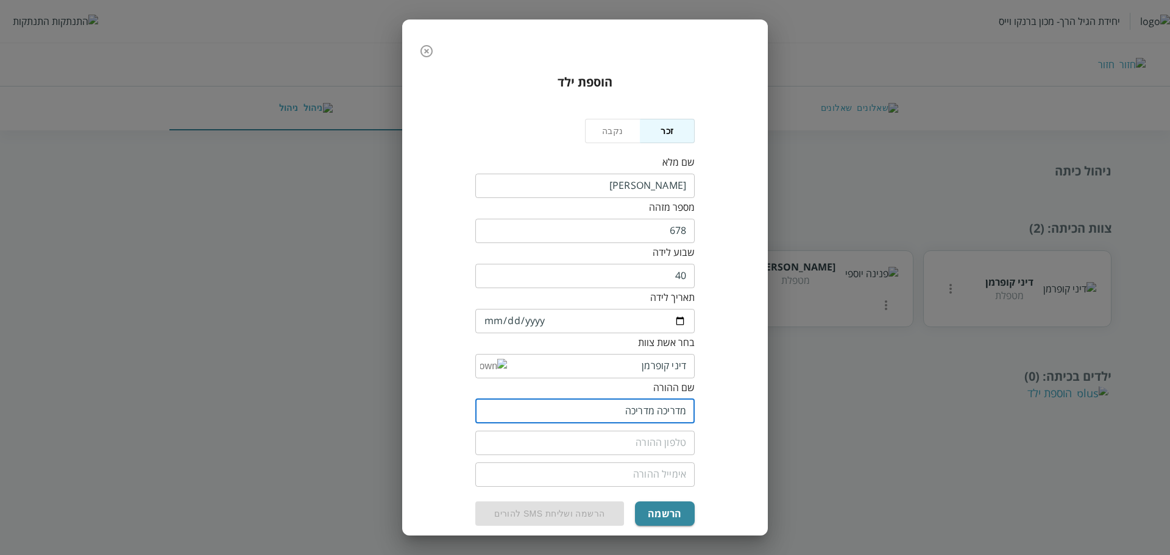
type input "מדריכה מדריכה"
click at [671, 448] on input "tel" at bounding box center [584, 443] width 219 height 24
paste input "0504155555"
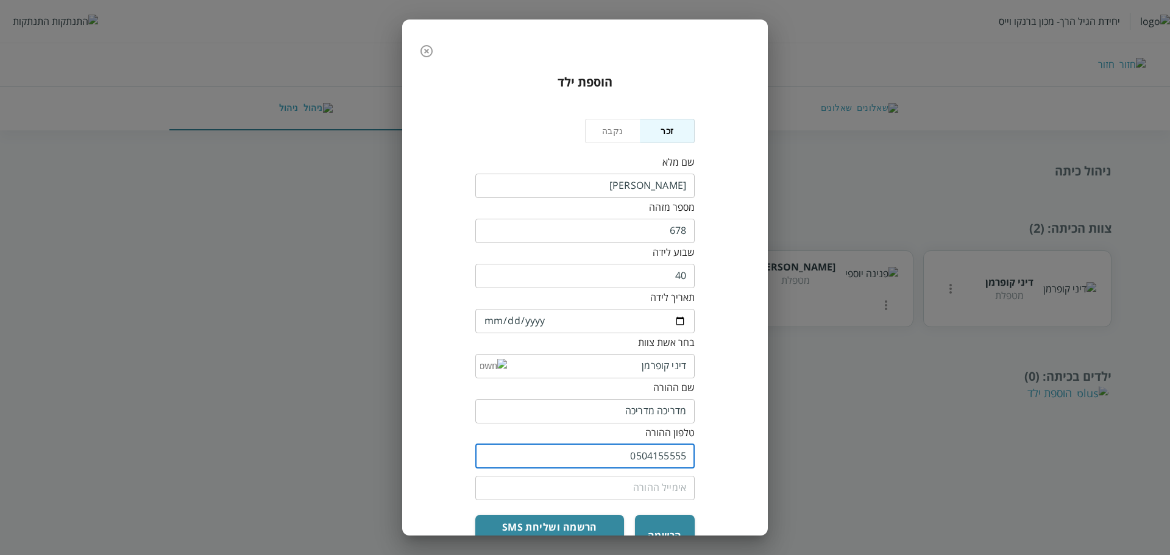
type input "0504155555"
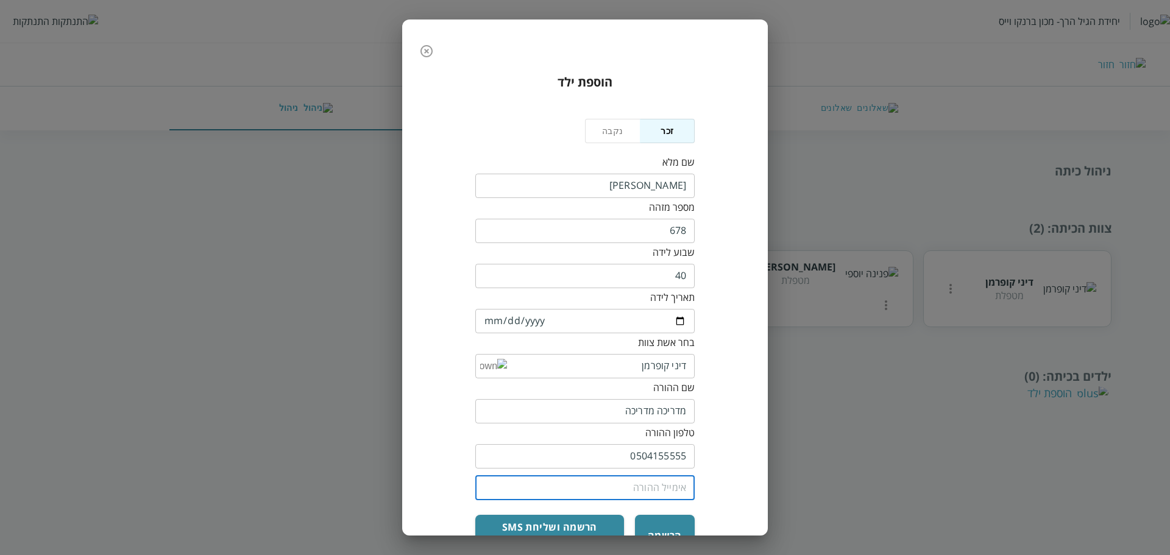
click at [646, 489] on input "email" at bounding box center [584, 488] width 219 height 24
paste input "jh52g@yopmail.com"
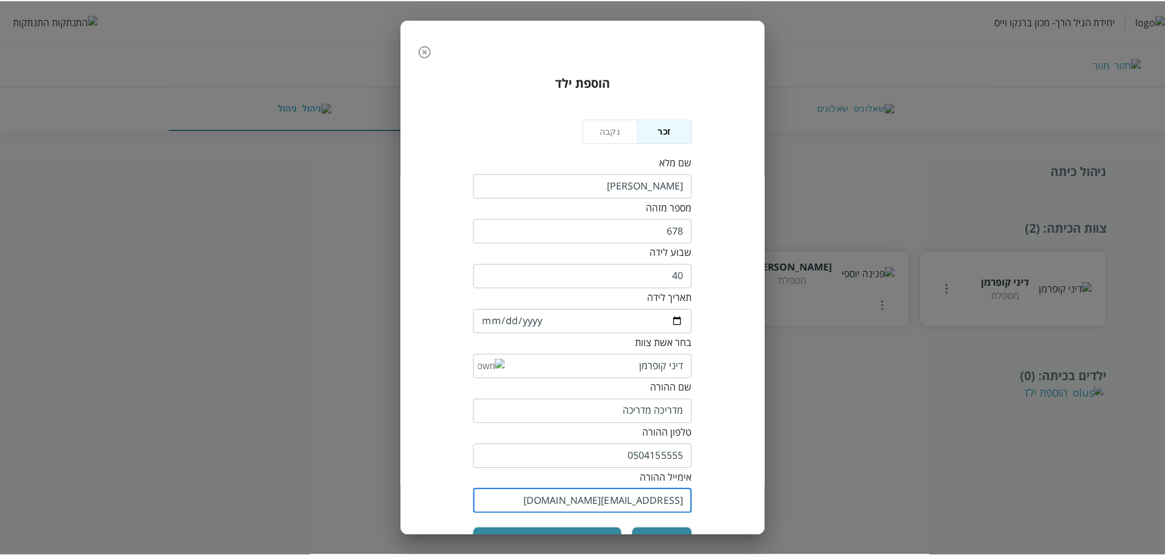
scroll to position [39, 0]
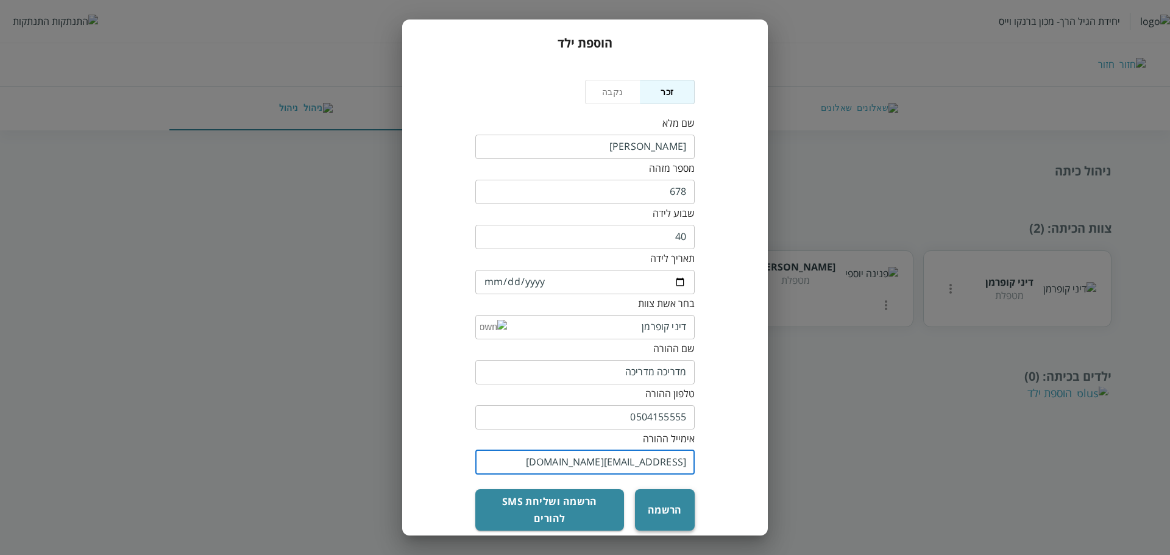
type input "jh52g@yopmail.com"
click at [645, 499] on button "הרשמה" at bounding box center [665, 509] width 60 height 41
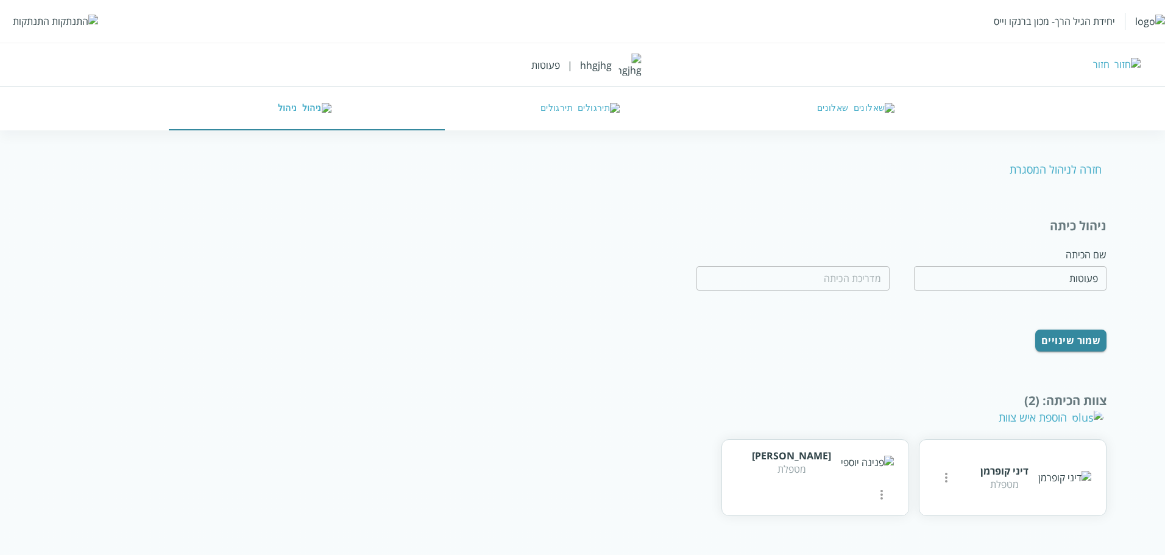
scroll to position [150, 0]
